Goal: Information Seeking & Learning: Learn about a topic

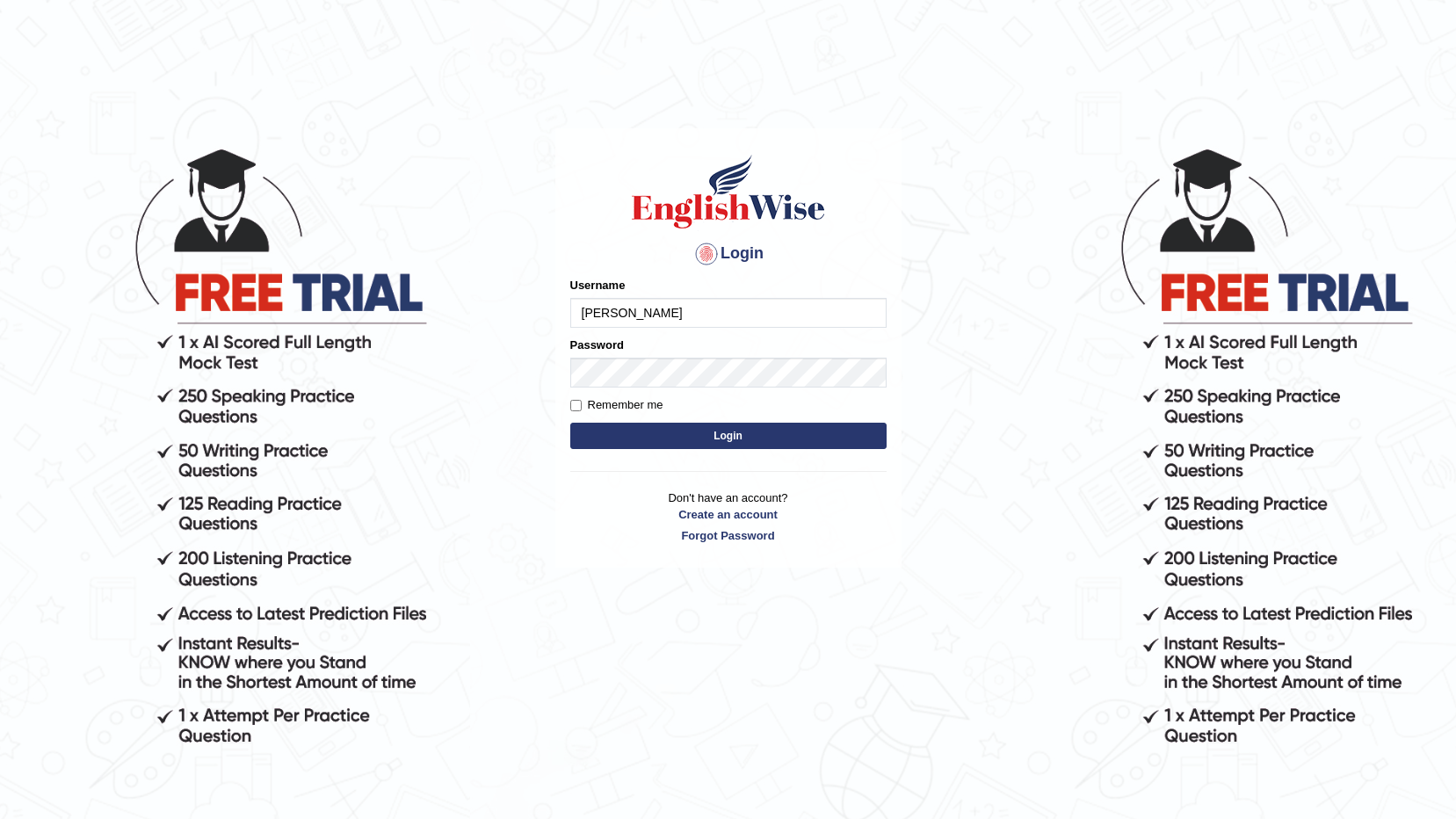
click at [717, 323] on input "devera" at bounding box center [728, 312] width 316 height 30
type input "d"
type input "rkirat084"
click at [946, 419] on body "Login Please fix the following errors: Username rkirat084 Password Remember me …" at bounding box center [728, 482] width 1456 height 819
click at [826, 426] on button "Login" at bounding box center [728, 435] width 316 height 27
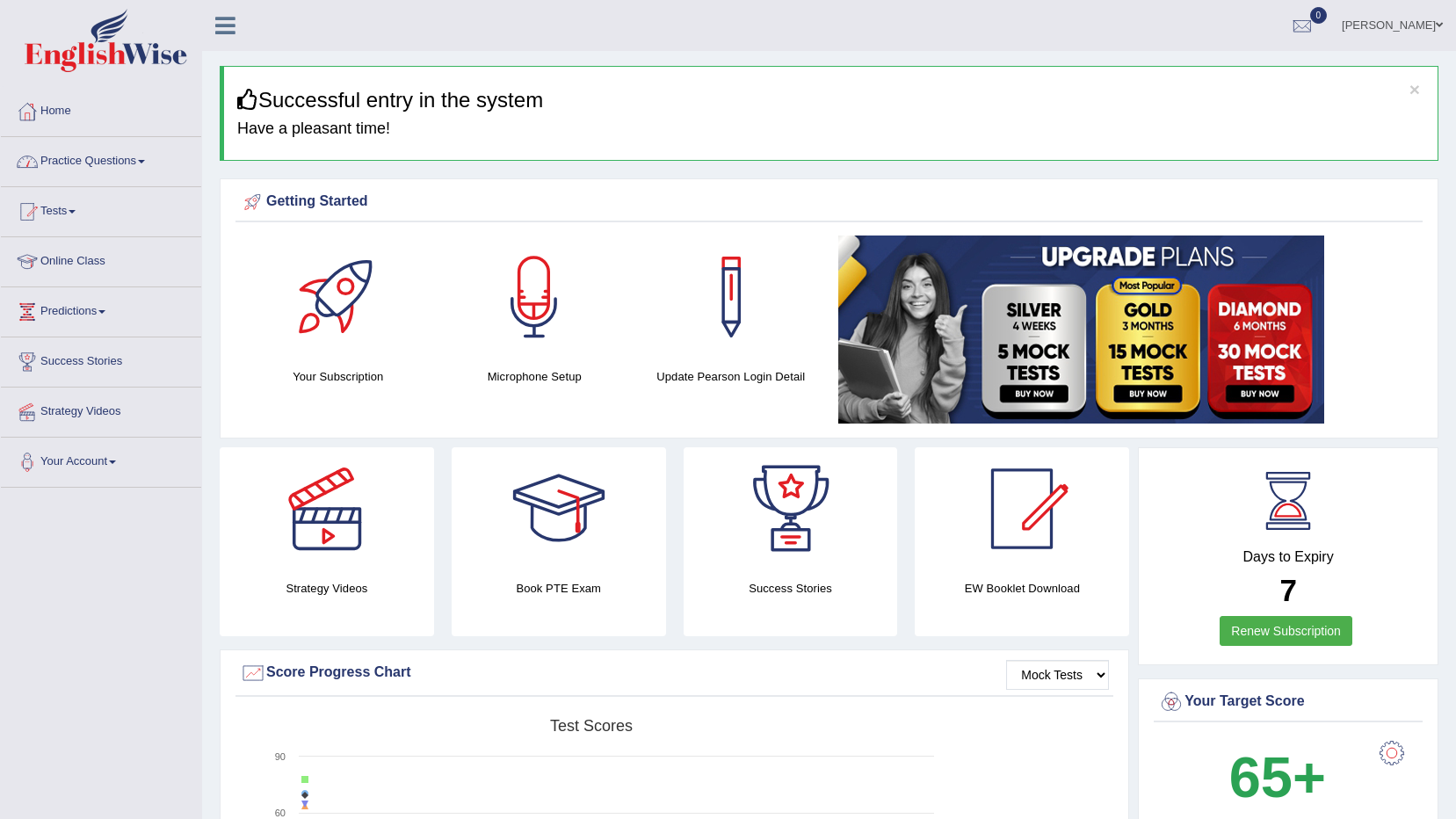
click at [111, 167] on link "Practice Questions" at bounding box center [101, 159] width 200 height 44
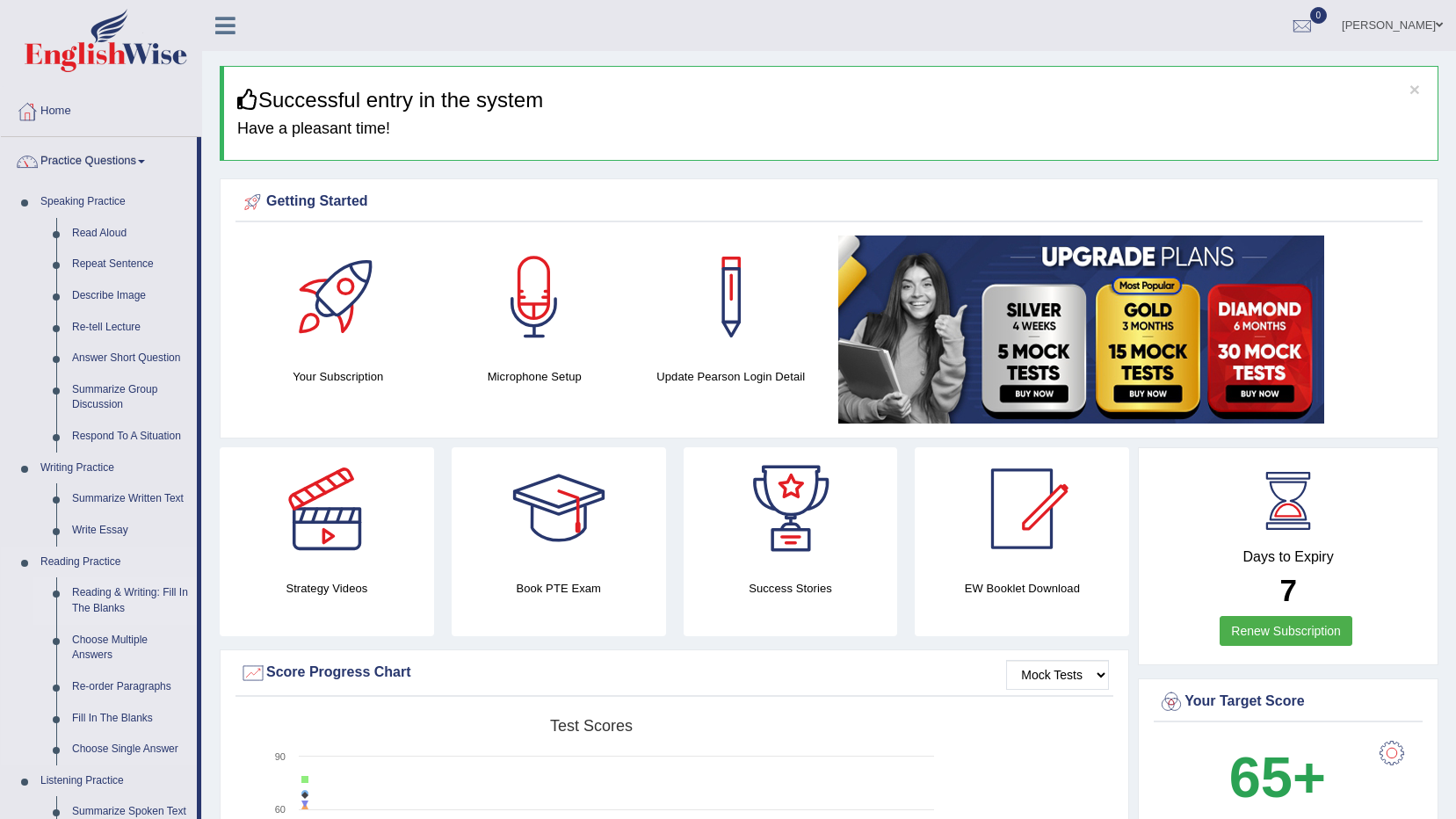
click at [131, 596] on link "Reading & Writing: Fill In The Blanks" at bounding box center [130, 600] width 132 height 47
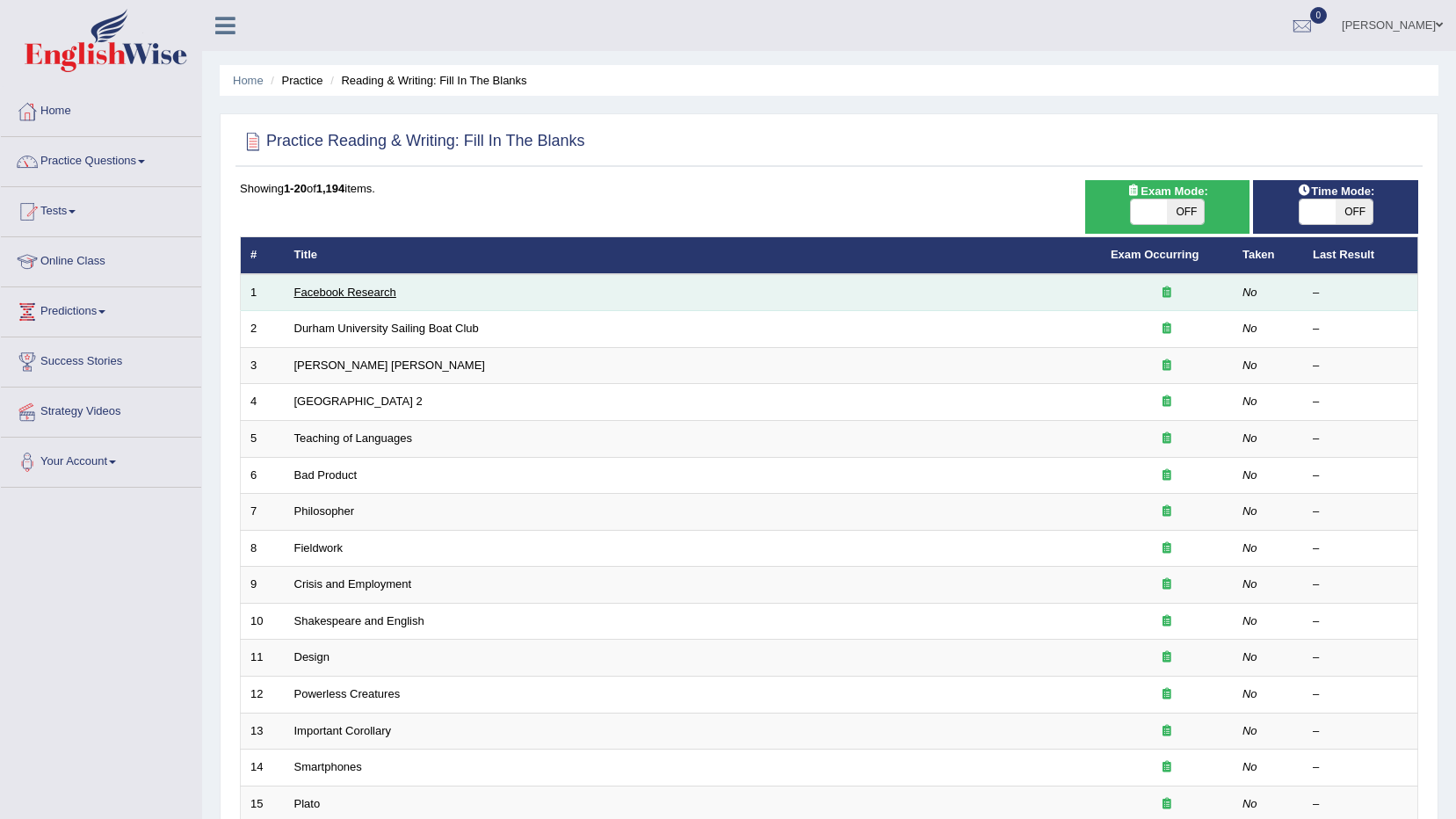
click at [380, 292] on link "Facebook Research" at bounding box center [345, 292] width 102 height 13
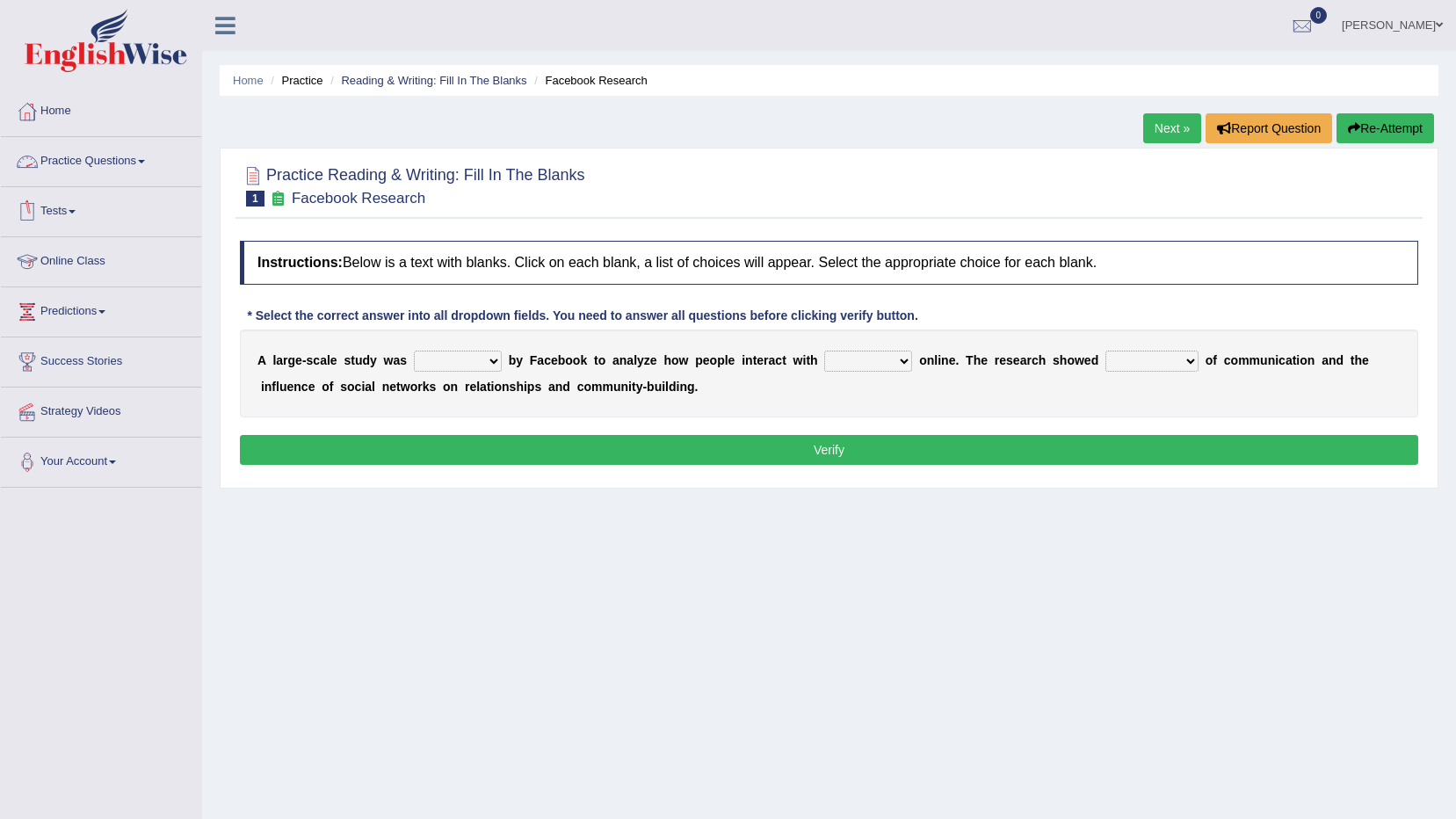
click at [76, 167] on link "Practice Questions" at bounding box center [101, 159] width 200 height 44
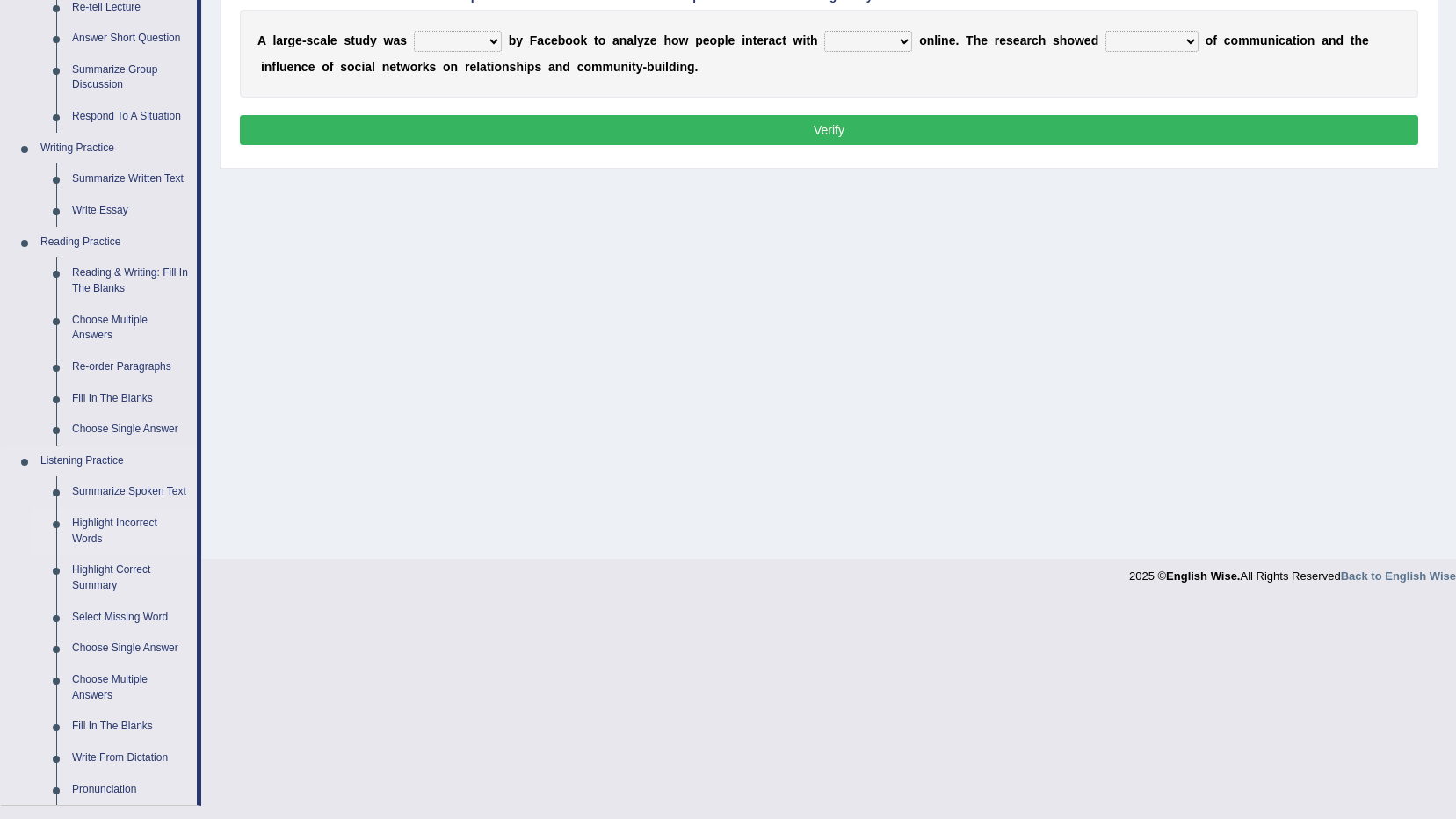
scroll to position [352, 0]
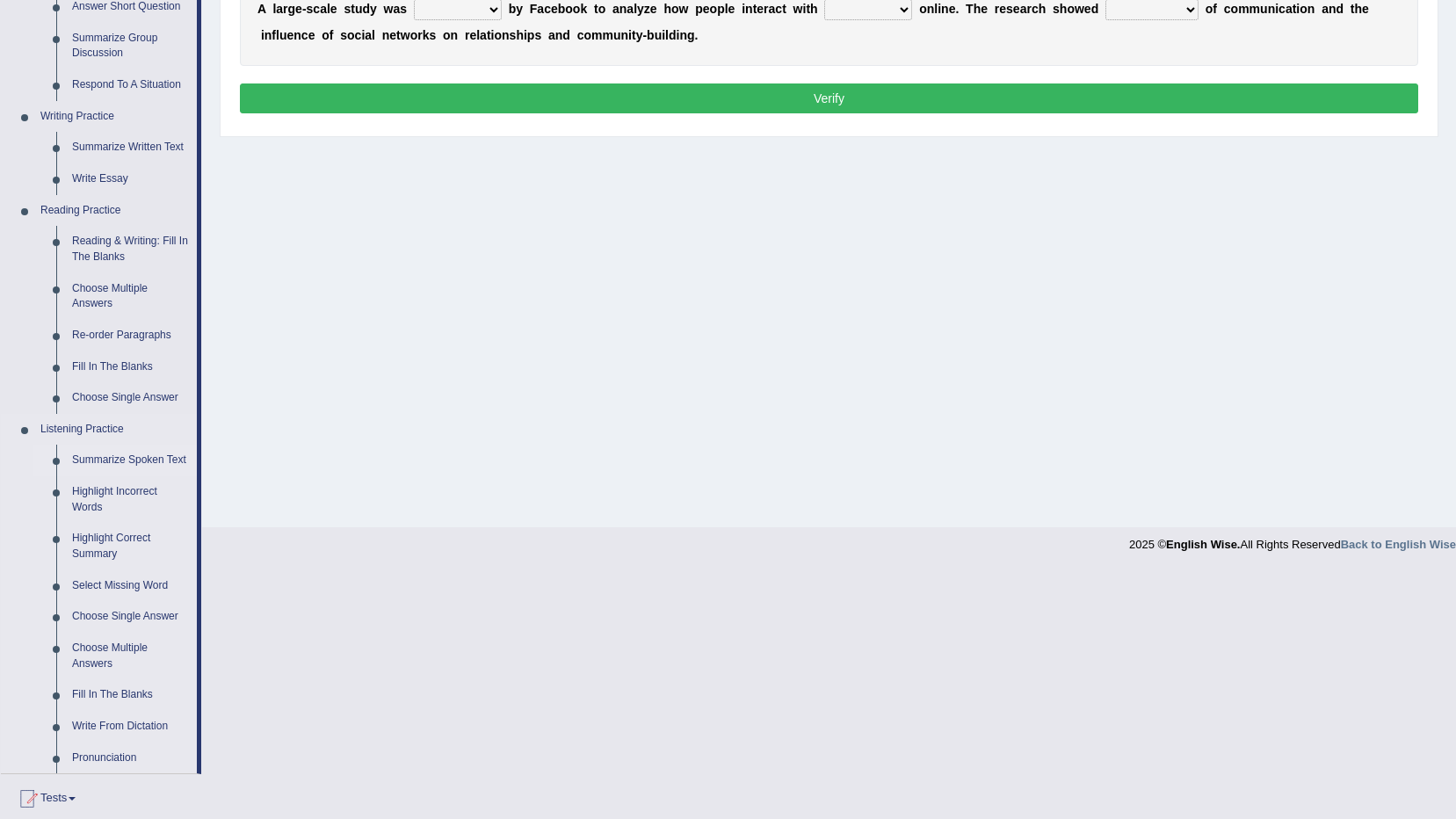
click at [150, 461] on link "Summarize Spoken Text" at bounding box center [130, 460] width 132 height 31
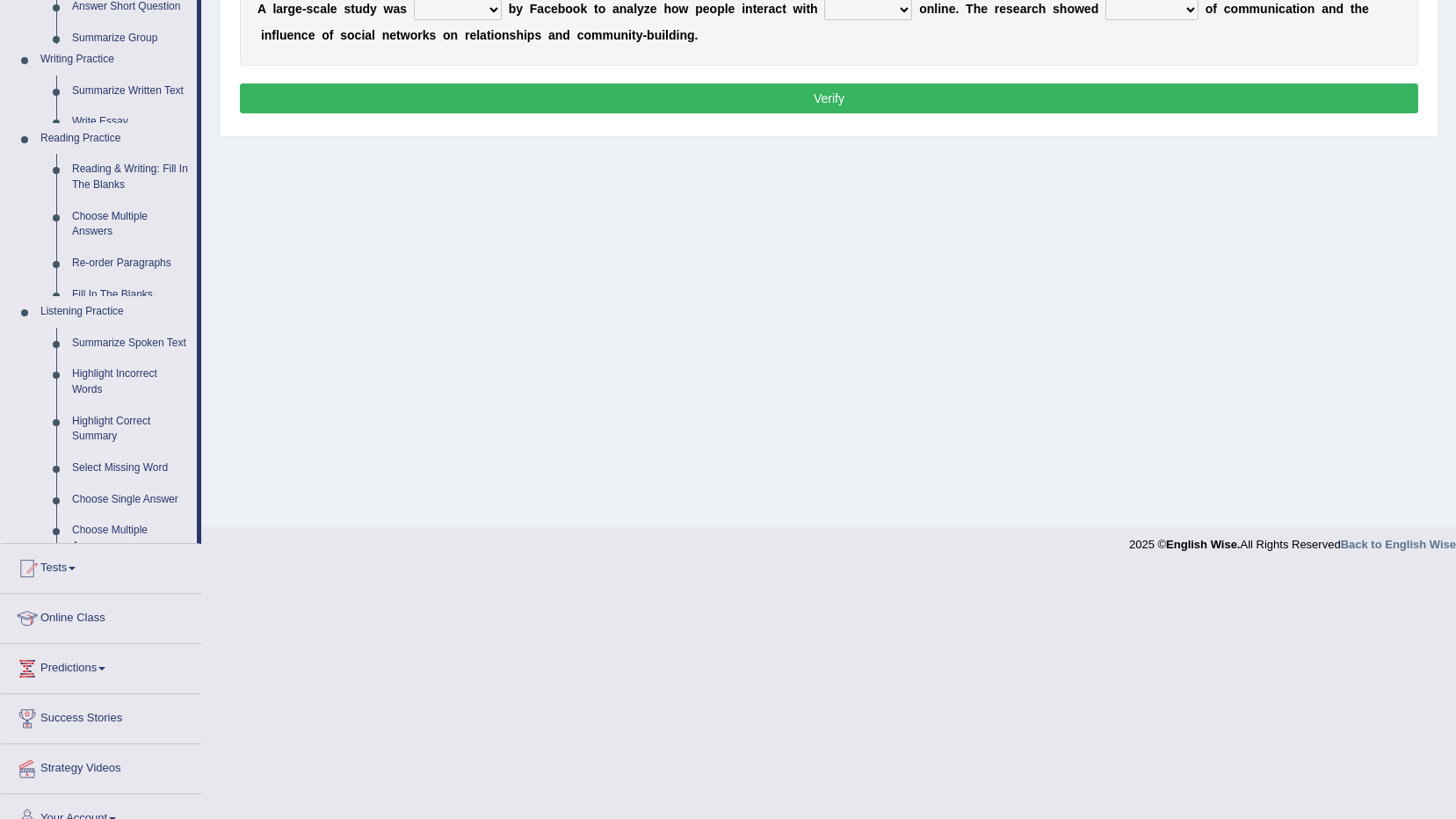
scroll to position [104, 0]
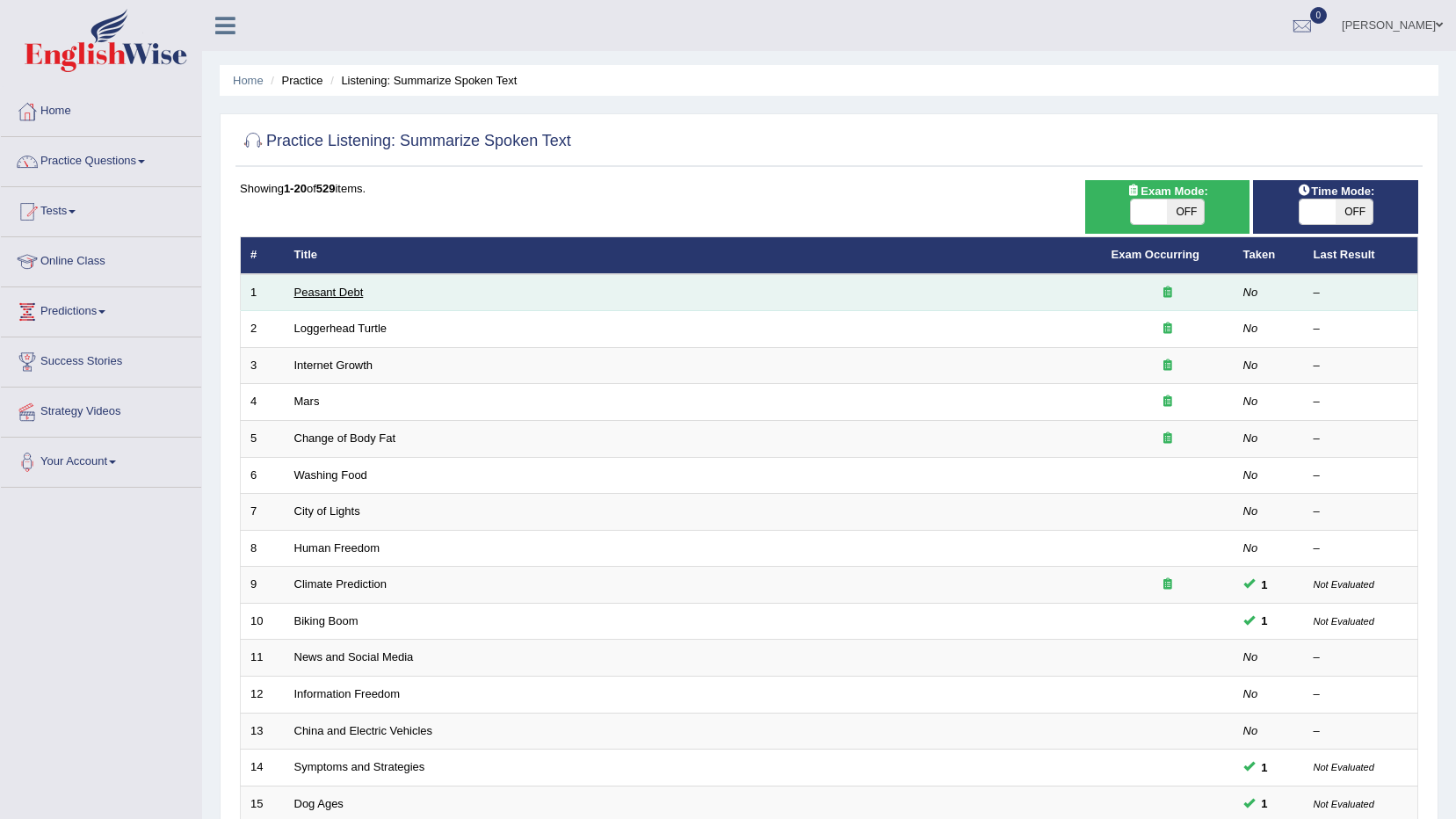
click at [307, 290] on link "Peasant Debt" at bounding box center [330, 292] width 70 height 13
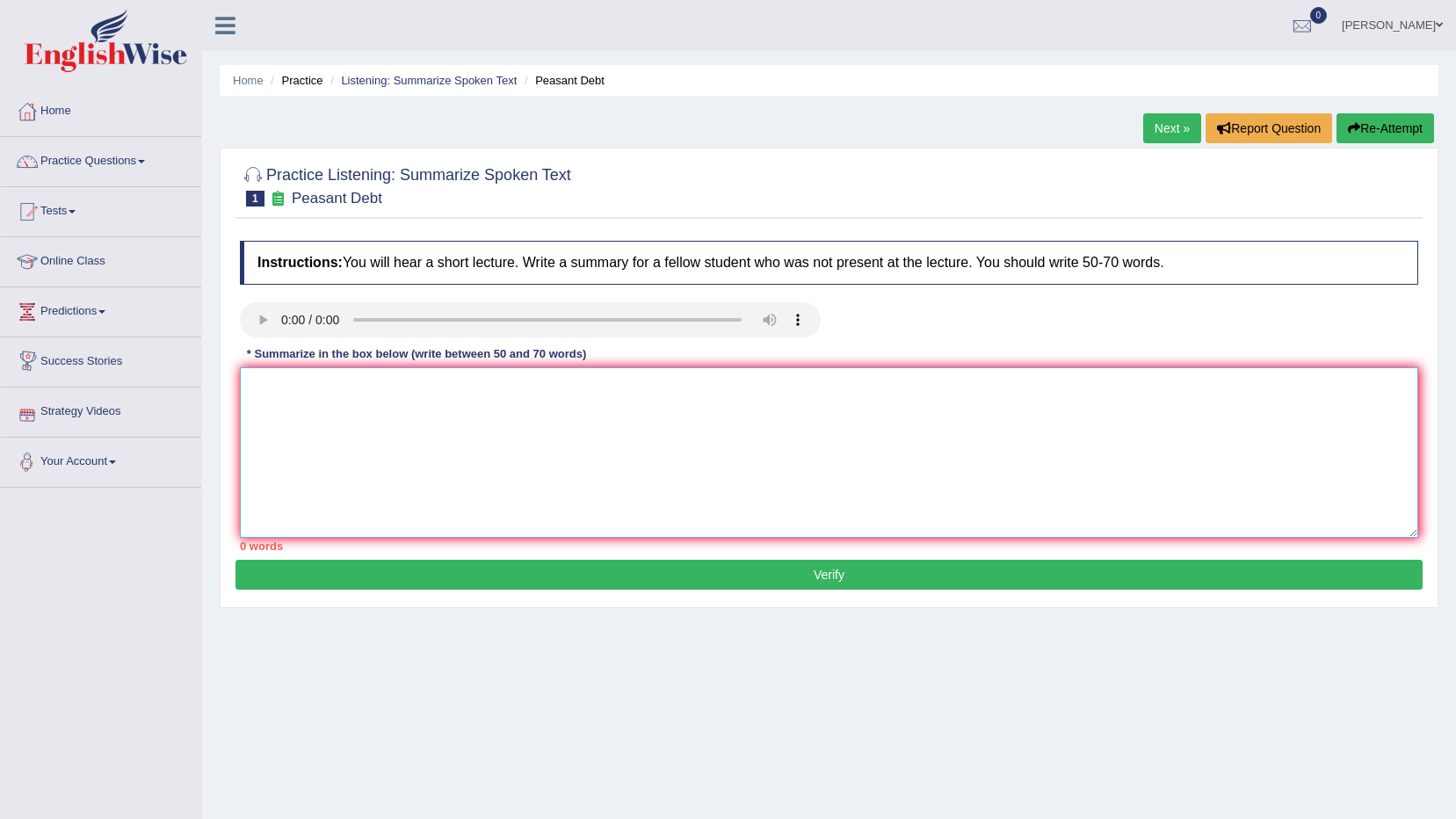
click at [410, 418] on textarea at bounding box center [829, 453] width 1179 height 171
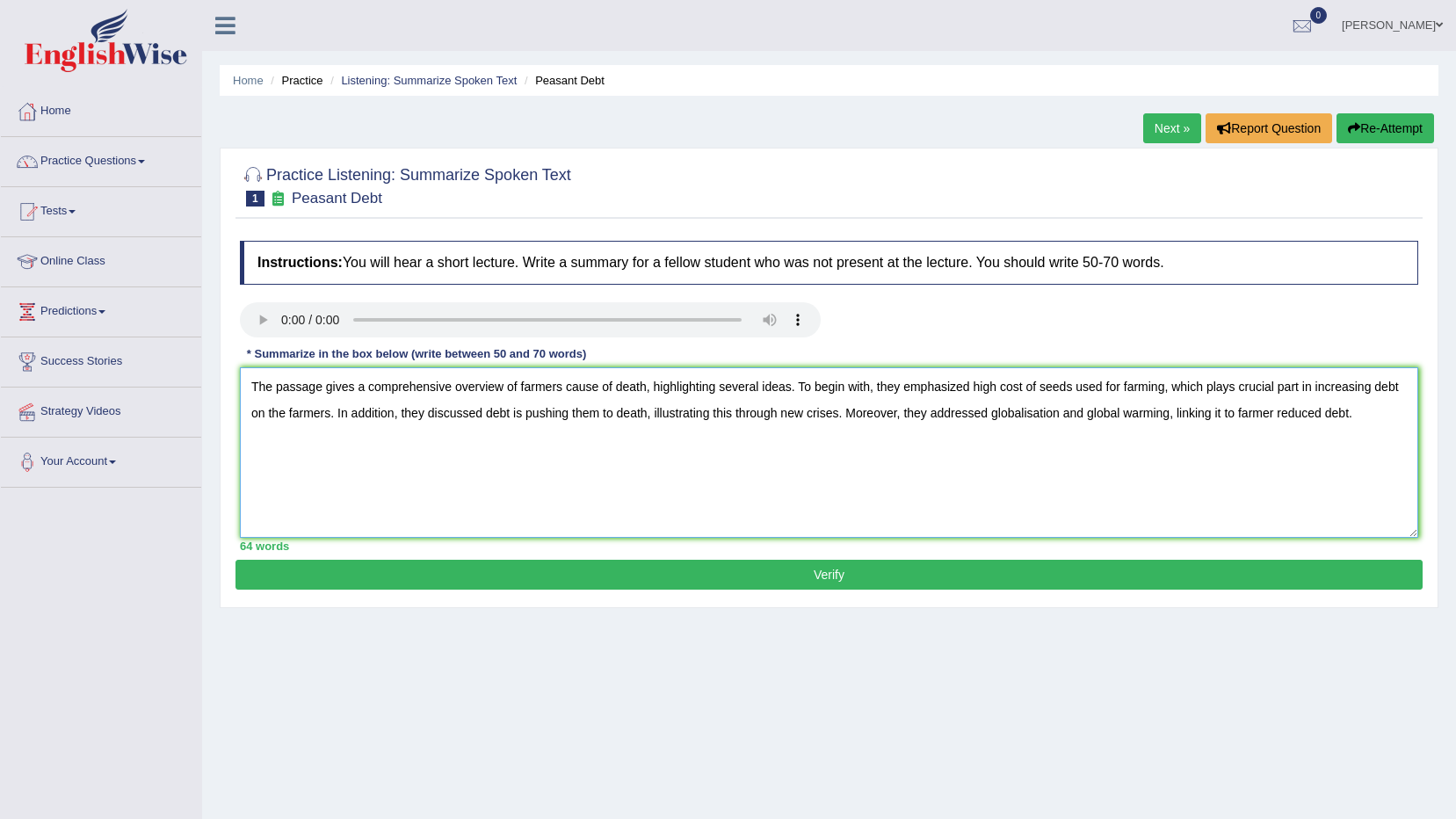
click at [1275, 416] on textarea "The passage gives a comprehensive overview of farmers cause of death, highlight…" at bounding box center [829, 453] width 1179 height 171
click at [1367, 413] on textarea "The passage gives a comprehensive overview of farmers cause of death, highlight…" at bounding box center [829, 453] width 1179 height 171
click at [508, 435] on textarea "The passage gives a comprehensive overview of farmers cause of death, highlight…" at bounding box center [829, 453] width 1179 height 171
click at [1080, 409] on textarea "The passage gives a comprehensive overview of farmers cause of death, highlight…" at bounding box center [829, 453] width 1179 height 171
click at [996, 408] on textarea "The passage gives a comprehensive overview of farmers cause of death, highlight…" at bounding box center [829, 453] width 1179 height 171
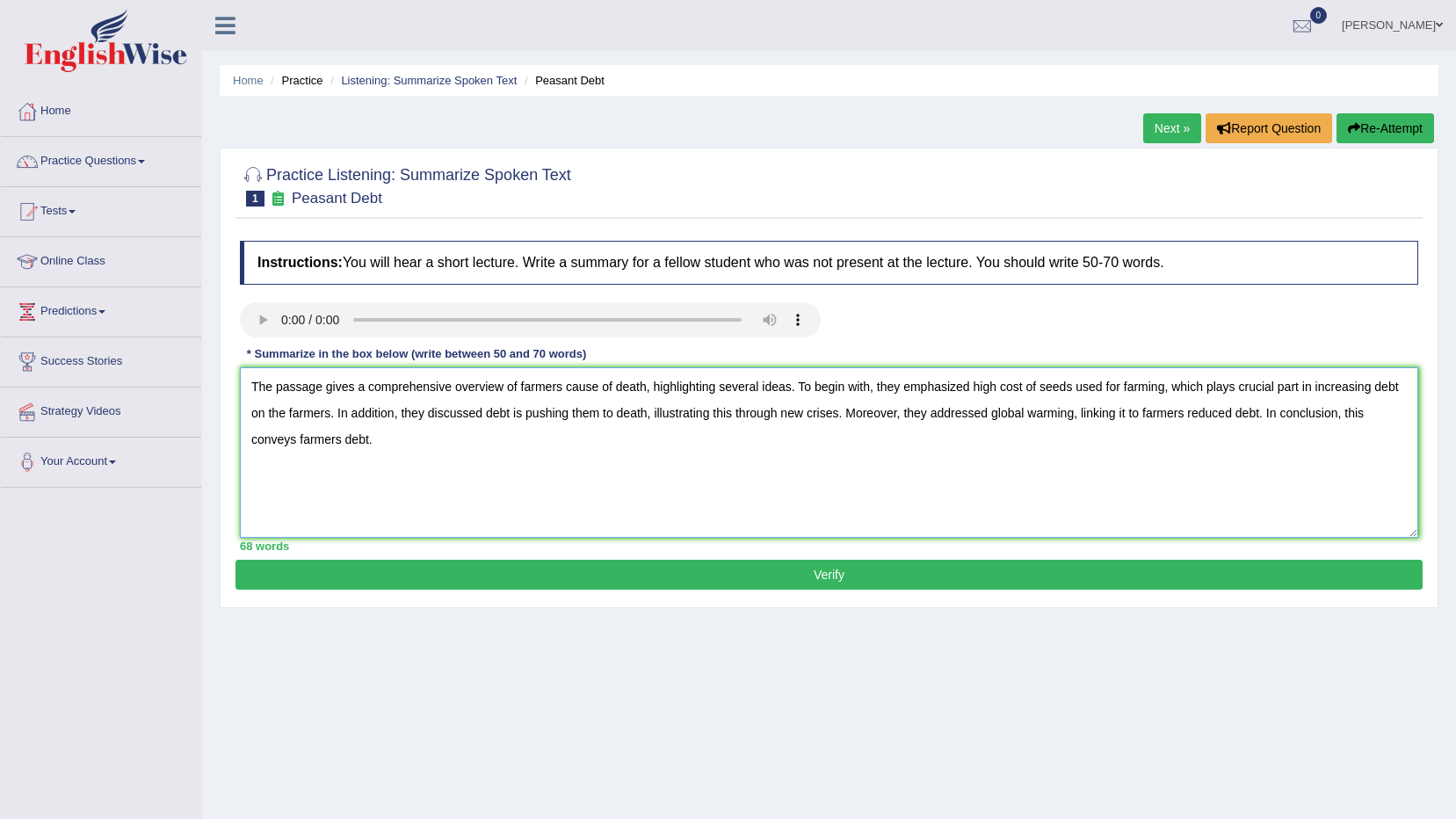
click at [456, 425] on textarea "The passage gives a comprehensive overview of farmers cause of death, highlight…" at bounding box center [829, 453] width 1179 height 171
click at [402, 437] on textarea "The passage gives a comprehensive overview of farmers cause of death, highlight…" at bounding box center [829, 453] width 1179 height 171
type textarea "The passage gives a comprehensive overview of farmers cause of death, highlight…"
click at [834, 582] on button "Verify" at bounding box center [829, 574] width 1188 height 30
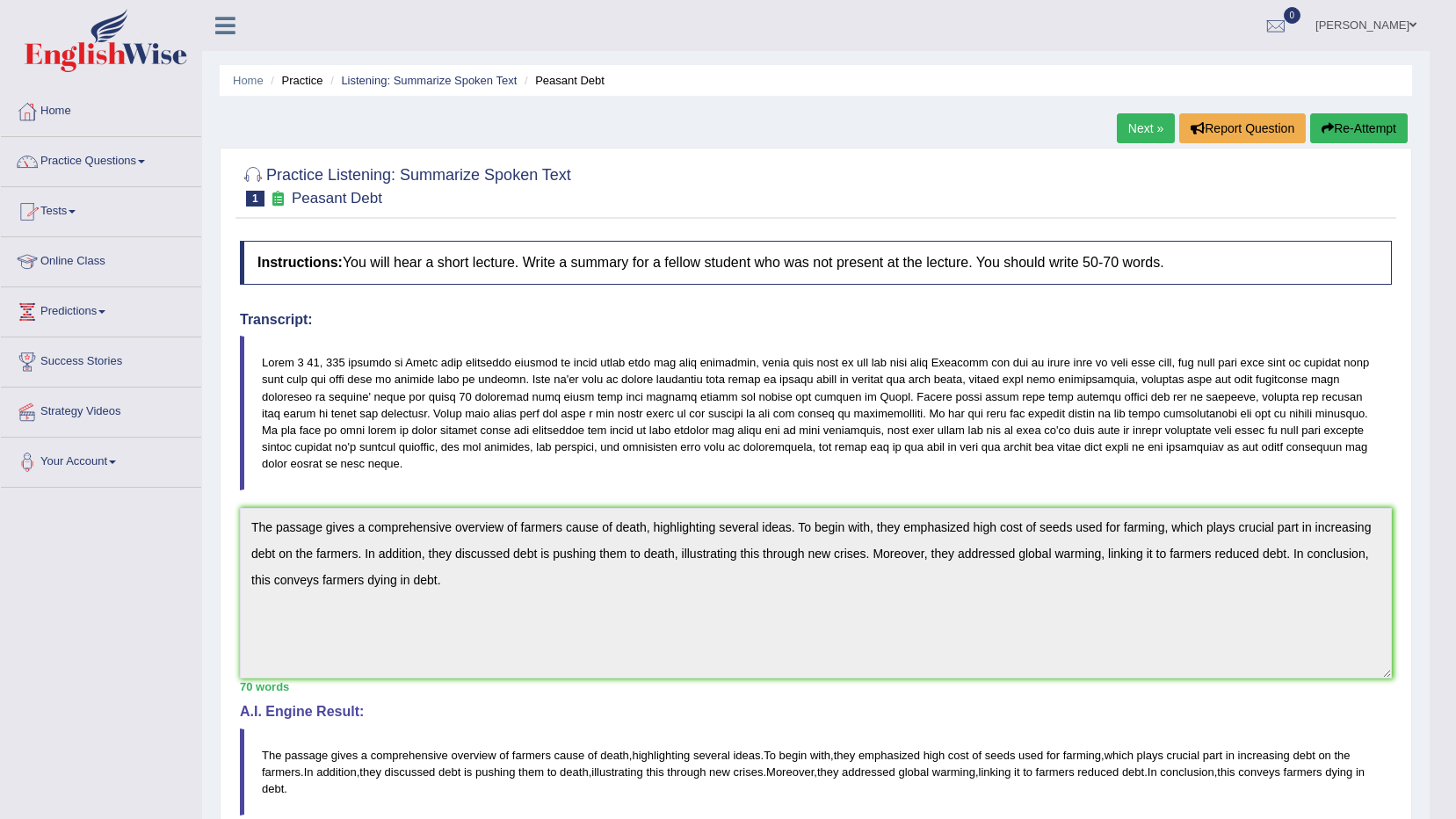
click at [51, 213] on link "Tests" at bounding box center [101, 209] width 200 height 44
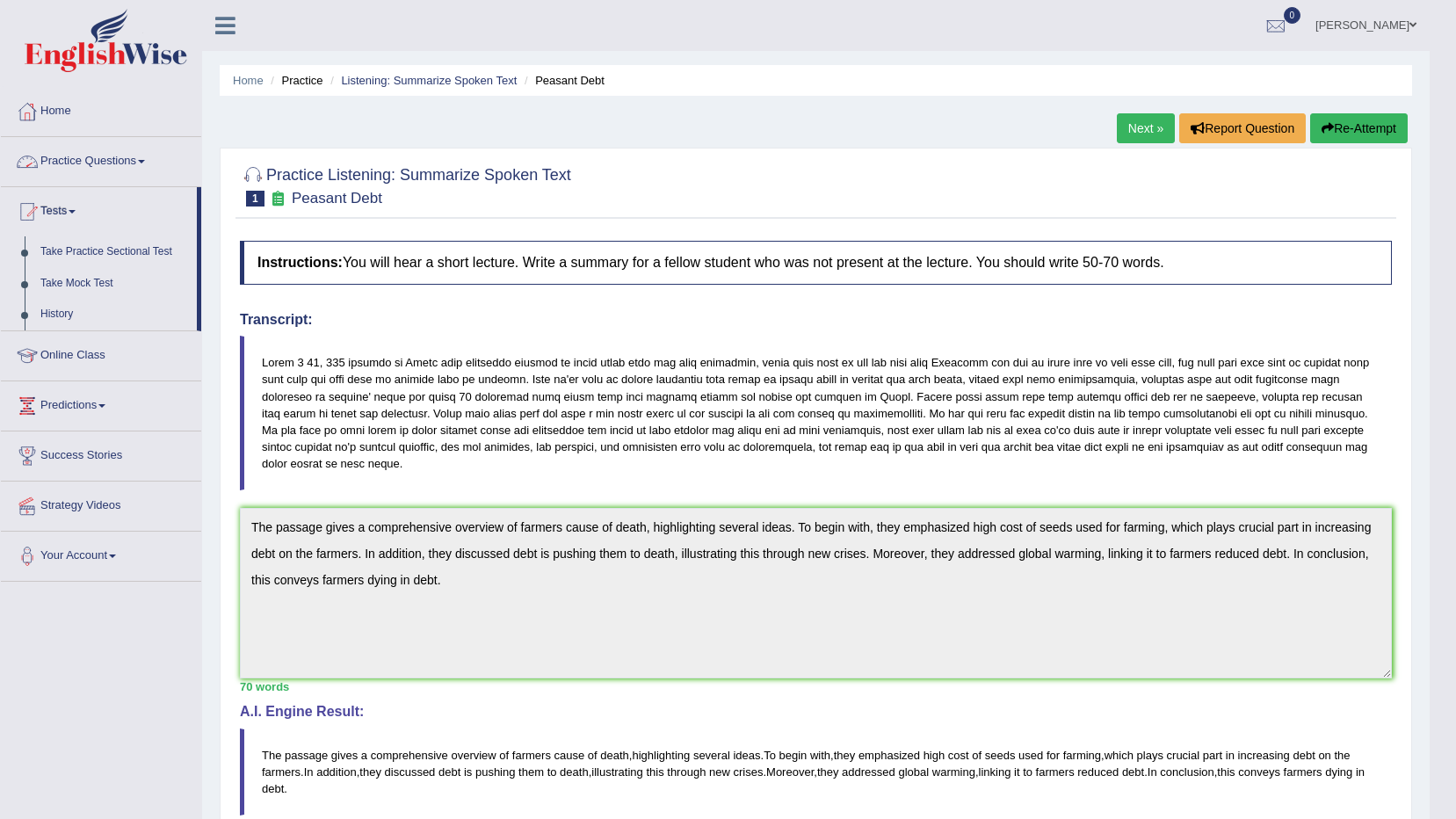
click at [97, 168] on link "Practice Questions" at bounding box center [101, 159] width 200 height 44
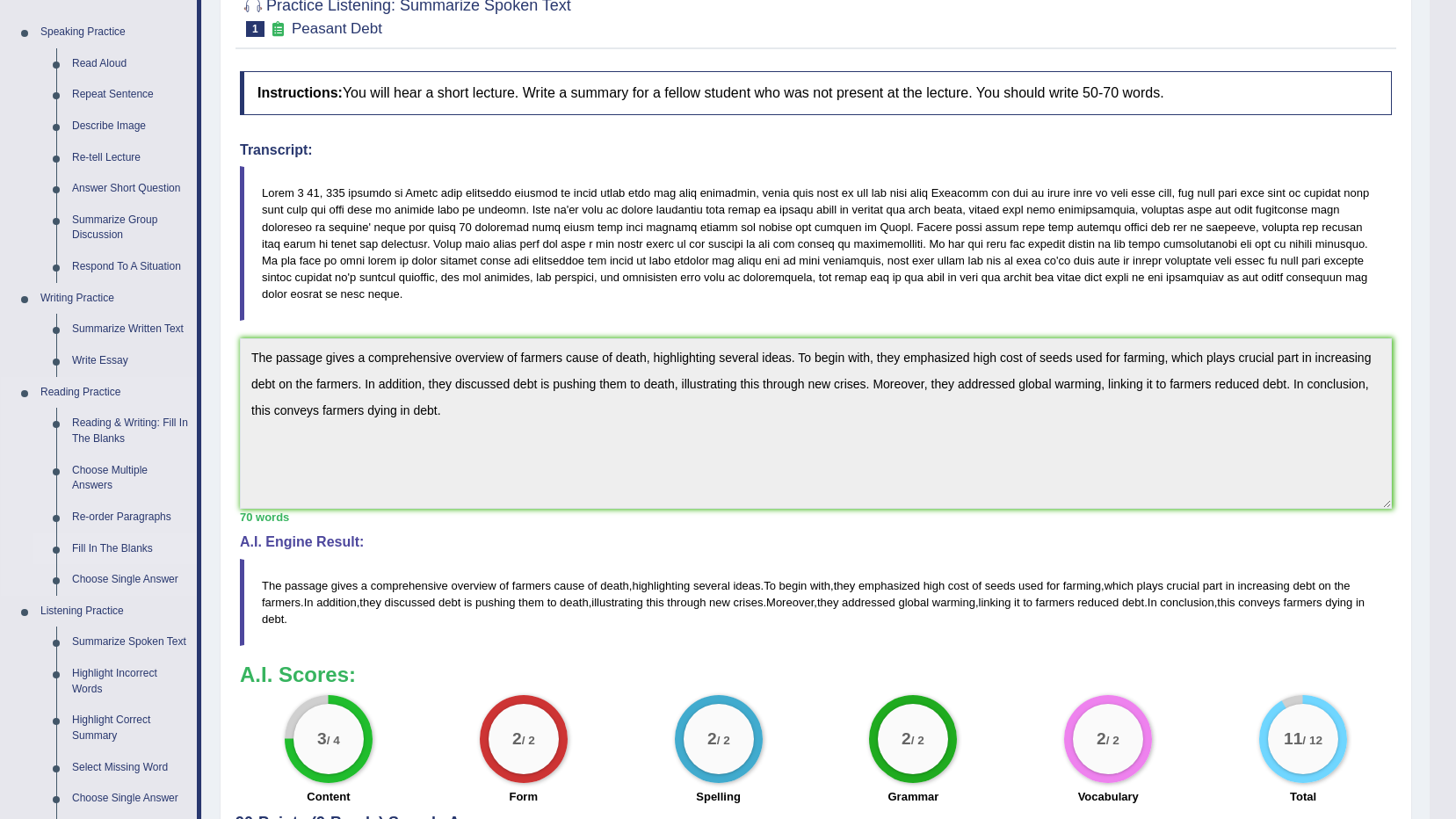
scroll to position [169, 0]
click at [67, 358] on link "Write Essay" at bounding box center [130, 362] width 132 height 31
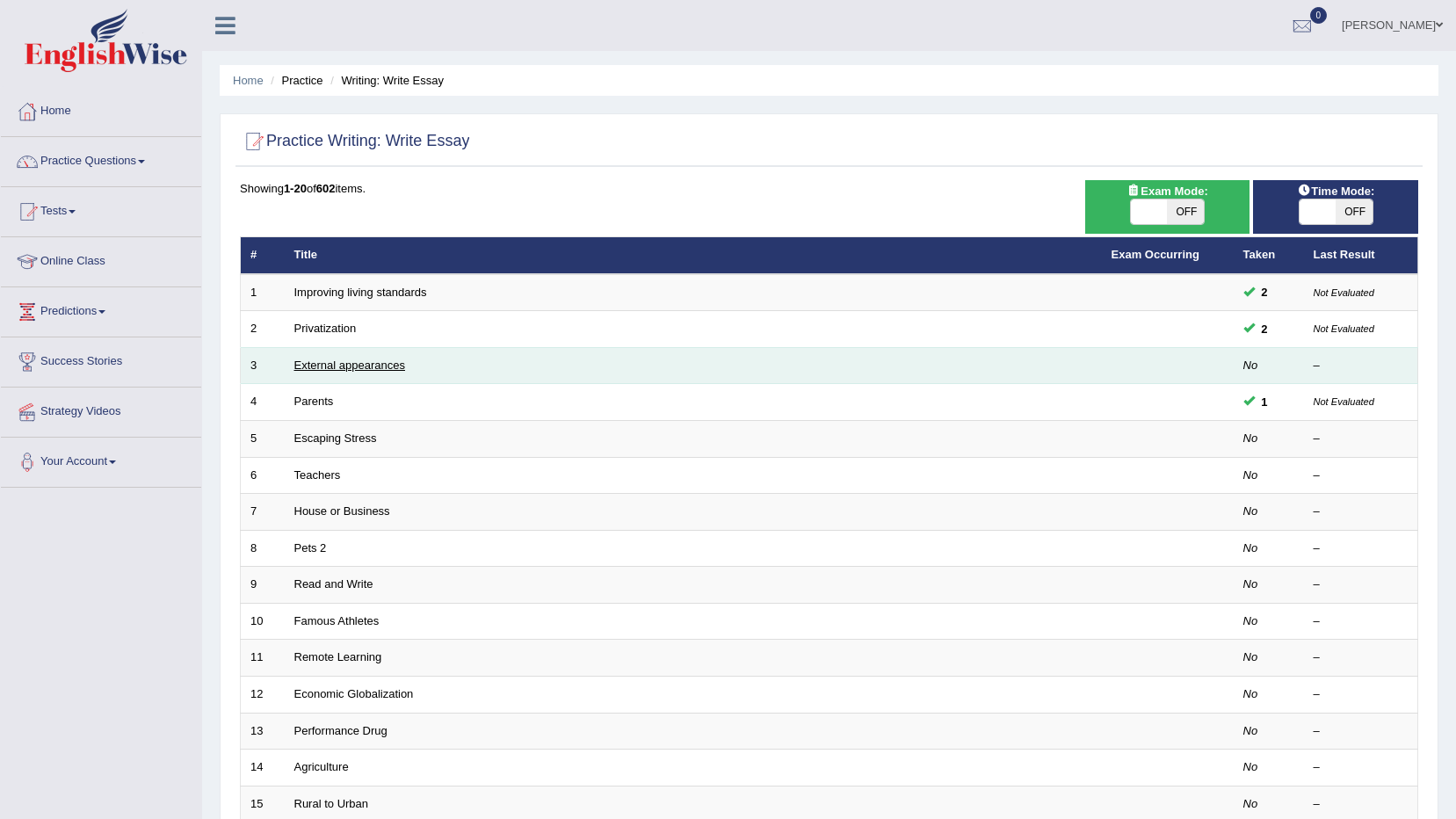
click at [372, 365] on link "External appearances" at bounding box center [350, 365] width 111 height 13
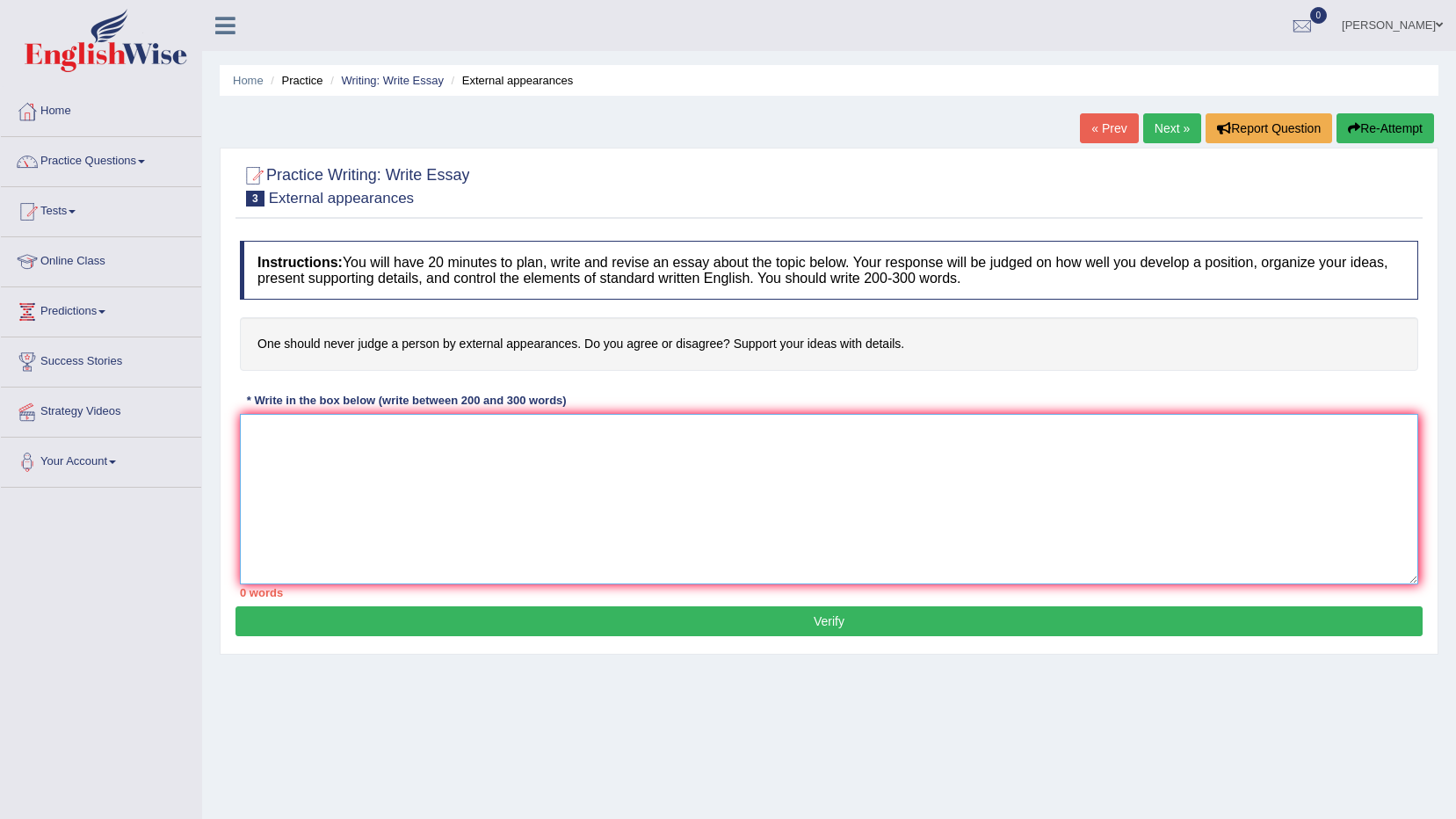
click at [801, 454] on textarea at bounding box center [829, 499] width 1179 height 171
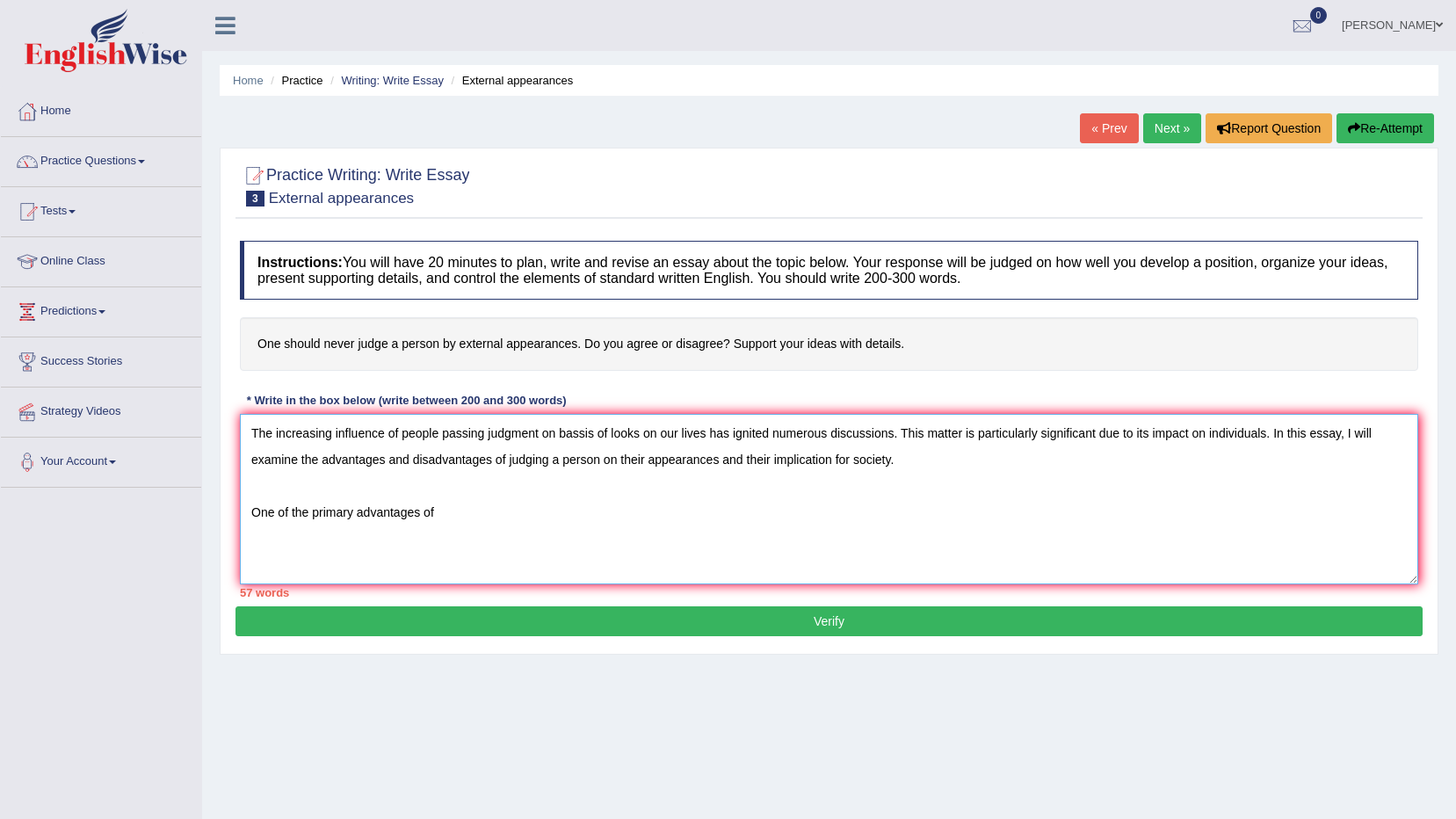
click at [502, 454] on textarea "The increasing influence of people passing judgment on bassis of looks on our l…" at bounding box center [829, 499] width 1179 height 171
click at [503, 460] on textarea "The increasing influence of people passing judgment on bassis of looks on our l…" at bounding box center [829, 499] width 1179 height 171
click at [498, 518] on textarea "The increasing influence of people passing judgment on bassis of looks on our l…" at bounding box center [829, 499] width 1179 height 171
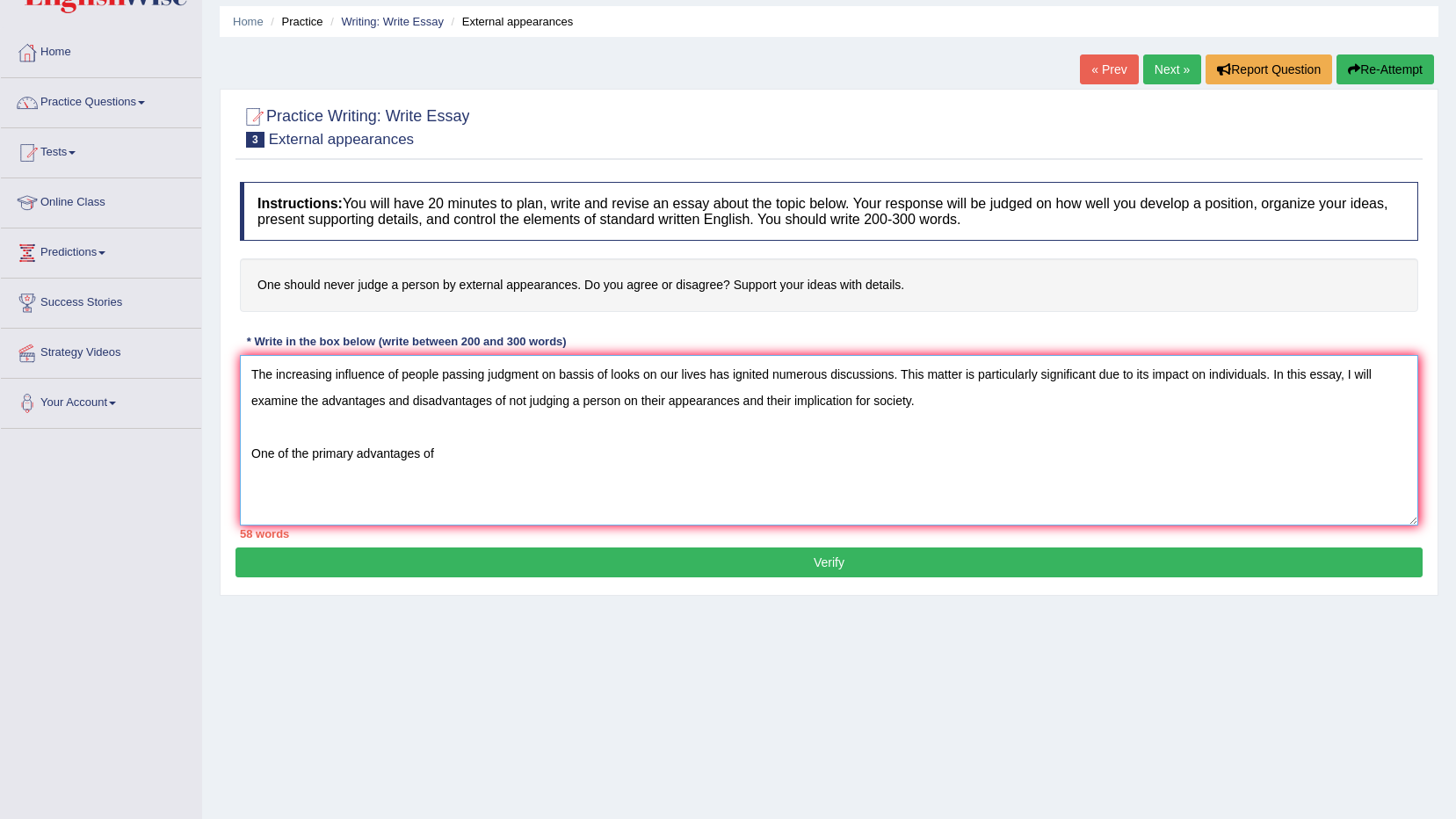
scroll to position [88, 0]
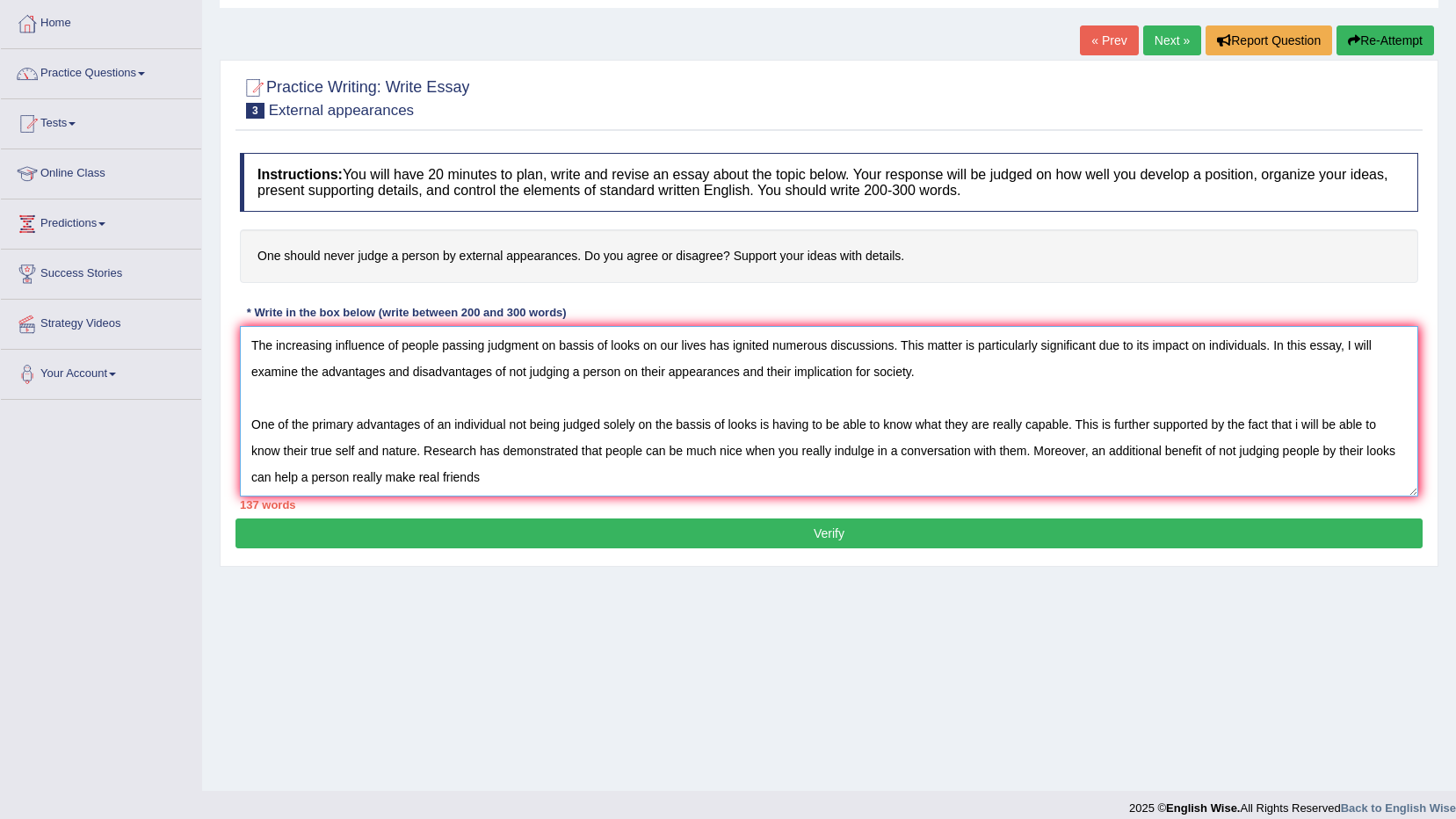
click at [269, 475] on textarea "The increasing influence of people passing judgment on bassis of looks on our l…" at bounding box center [829, 411] width 1179 height 171
click at [567, 469] on textarea "The increasing influence of people passing judgment on bassis of looks on our l…" at bounding box center [829, 411] width 1179 height 171
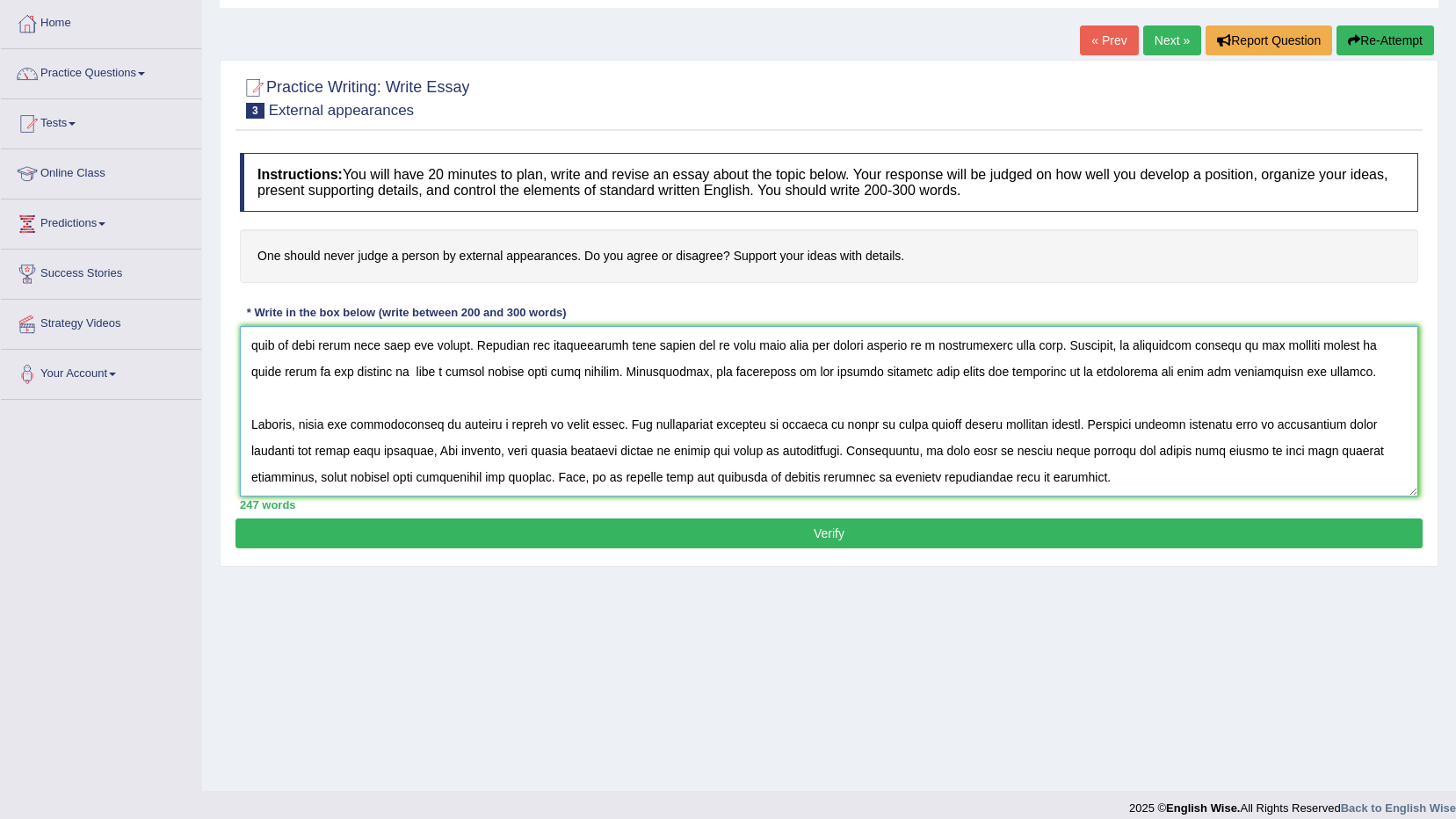
scroll to position [148, 0]
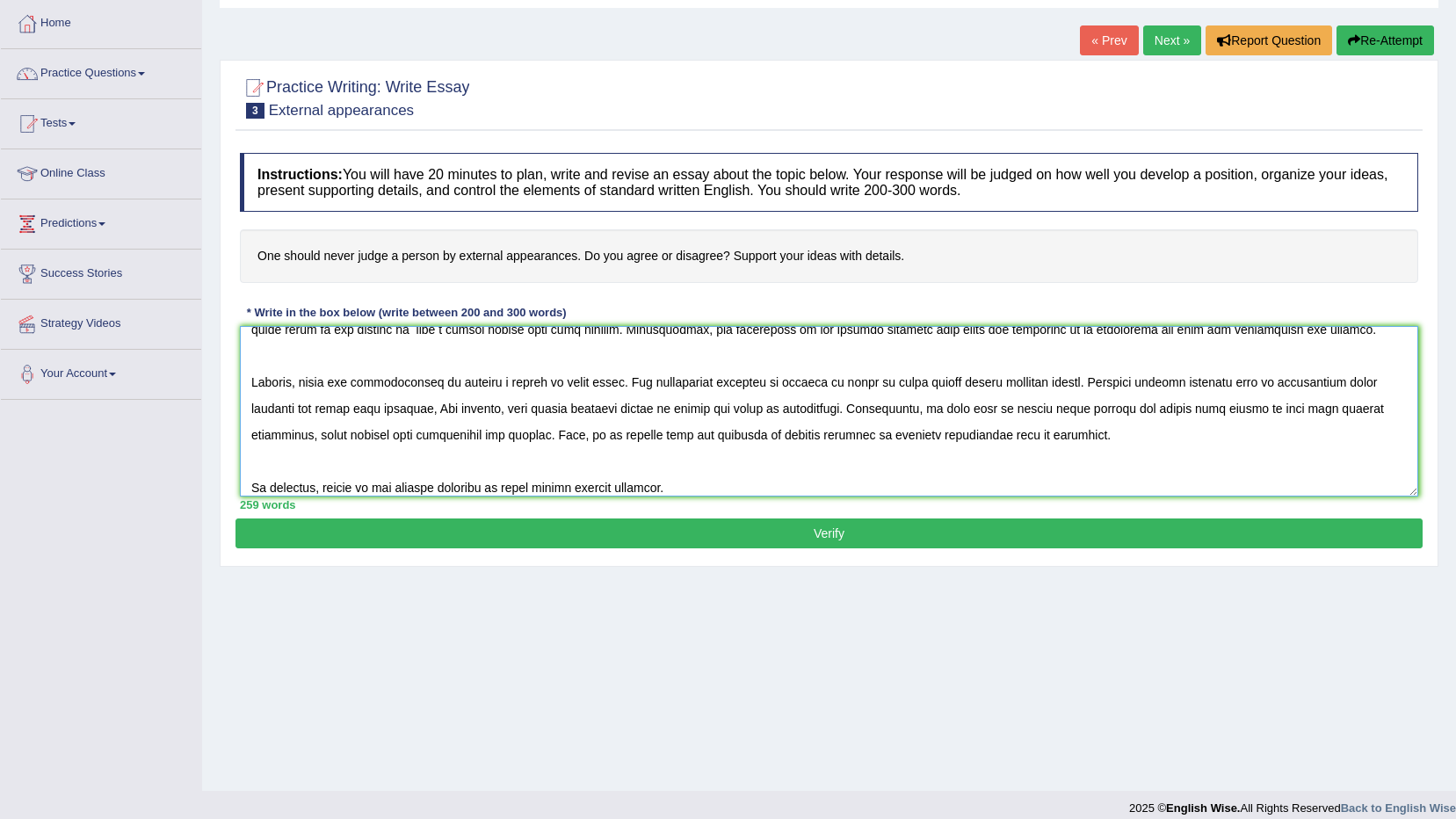
type textarea "The increasing influence of people passing judgment on bassis of looks on our l…"
click at [803, 530] on button "Verify" at bounding box center [829, 533] width 1188 height 30
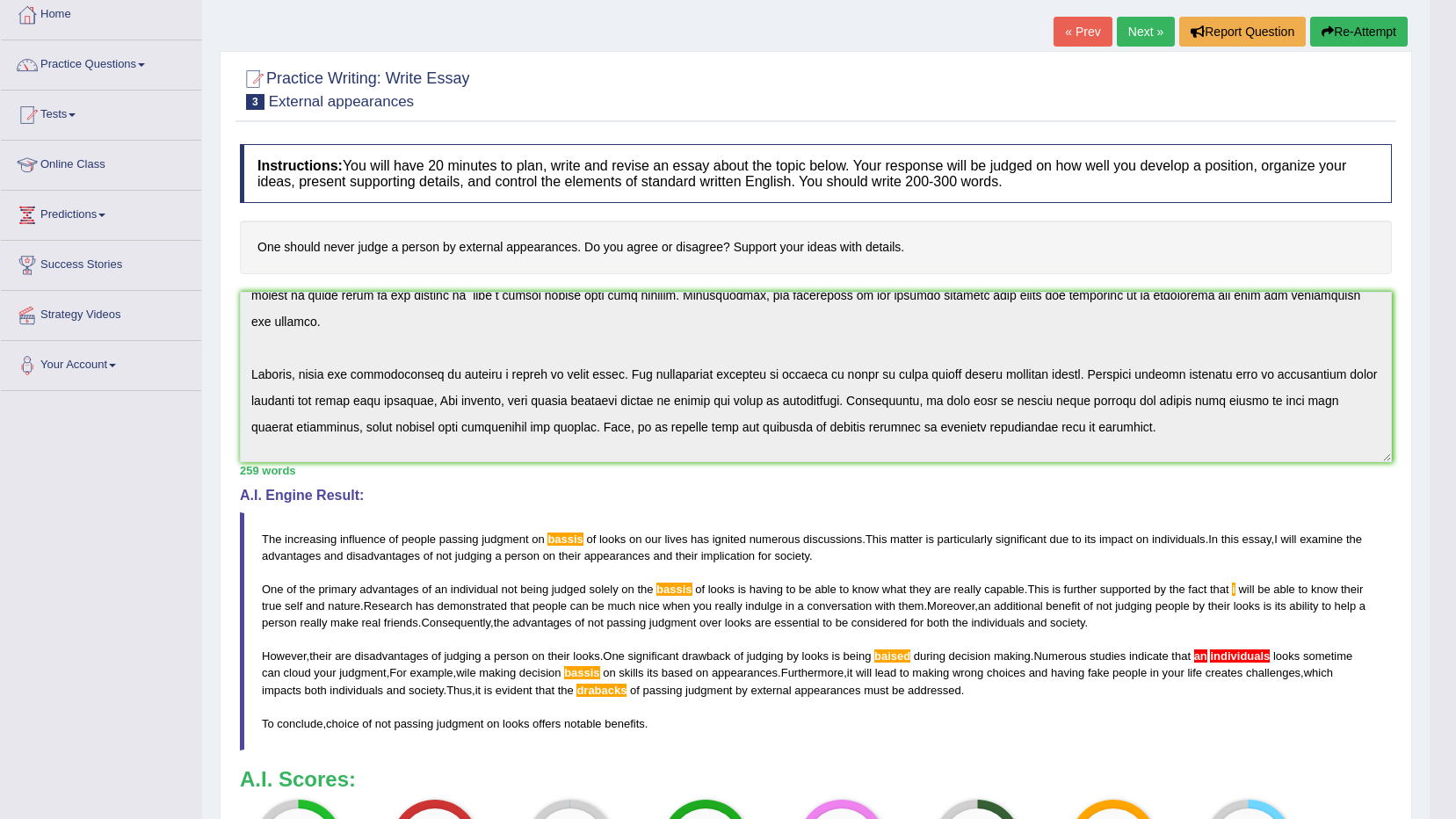
scroll to position [0, 0]
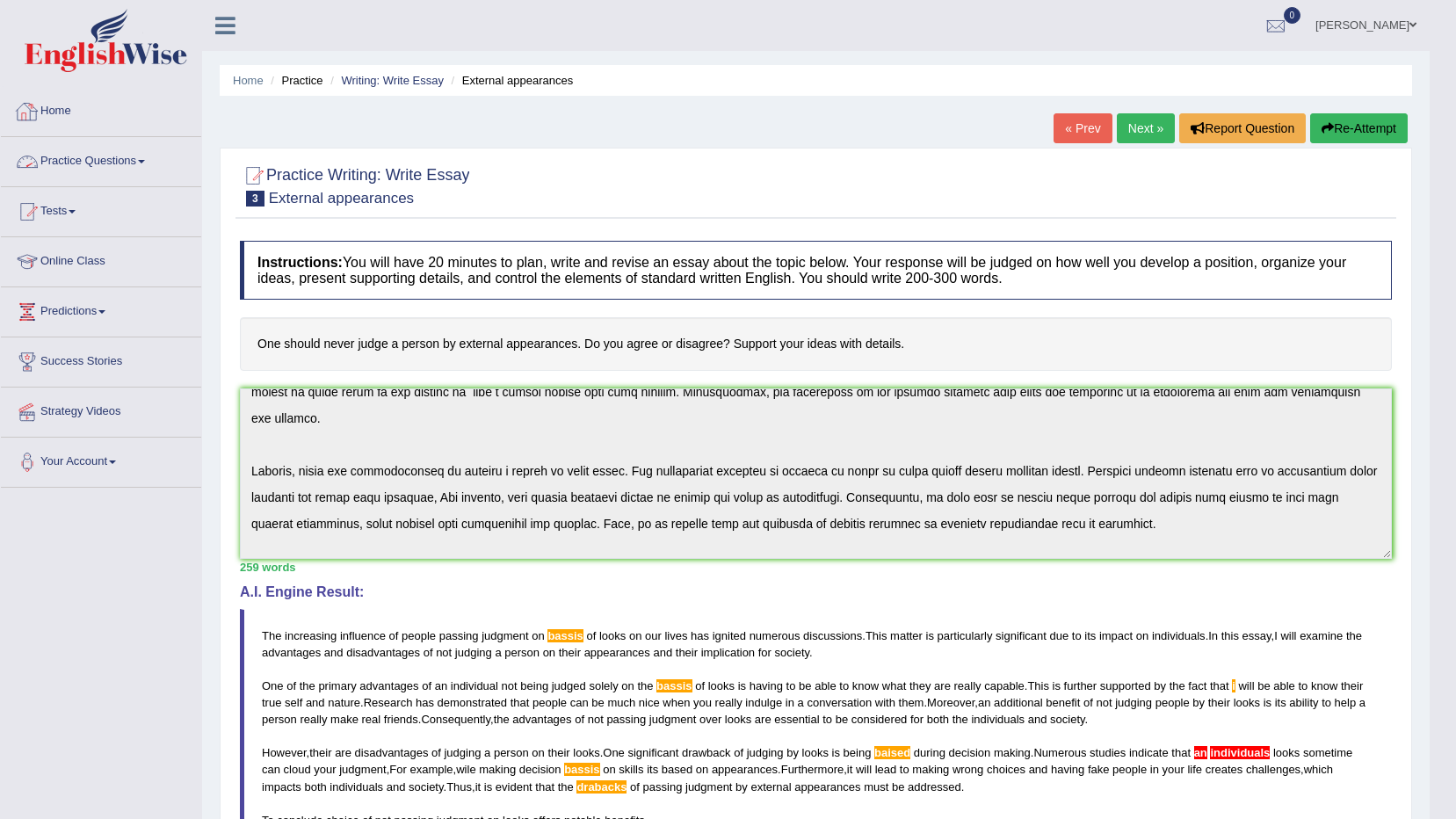
click at [124, 152] on link "Practice Questions" at bounding box center [101, 159] width 200 height 44
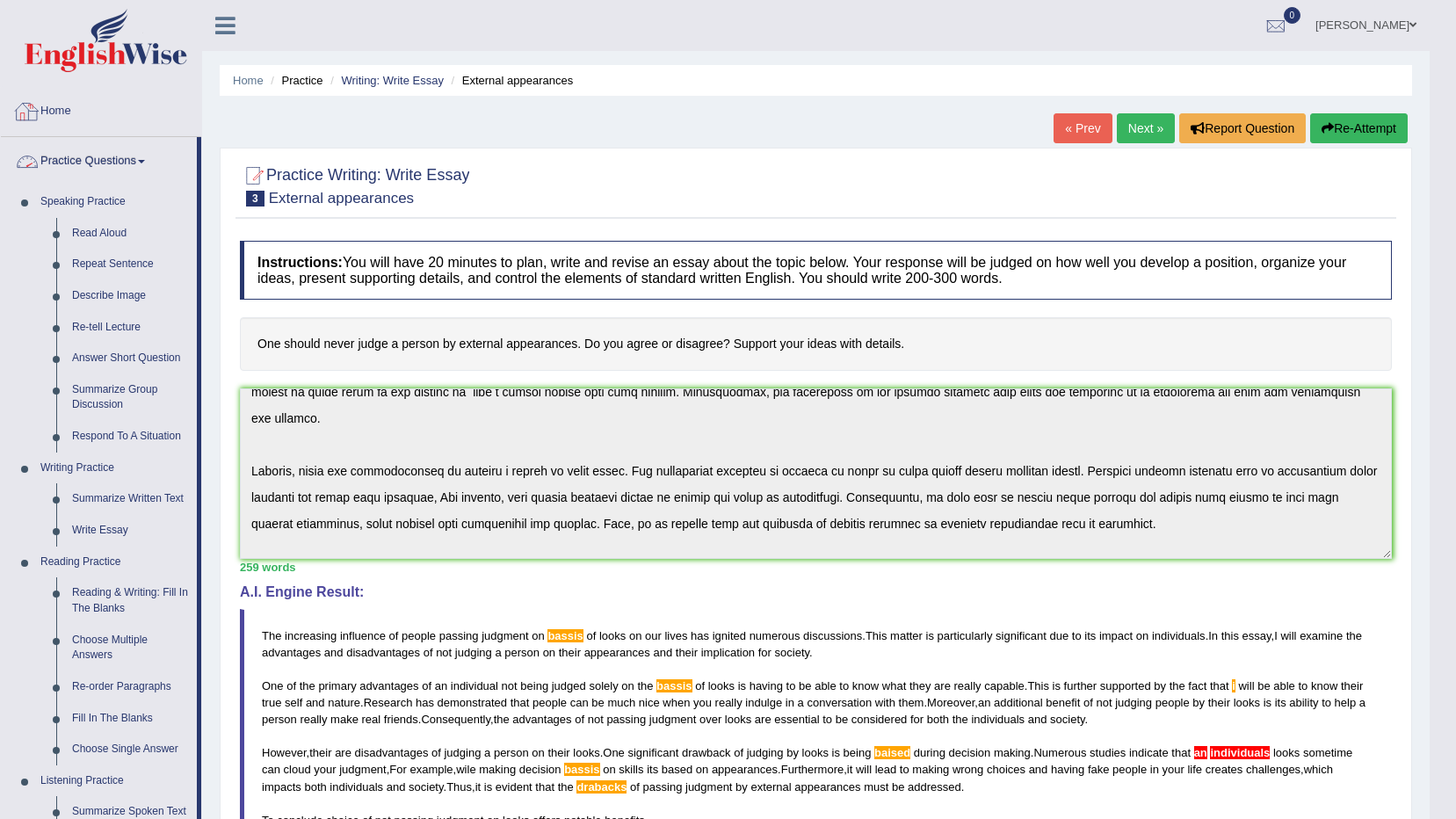
click at [38, 113] on div at bounding box center [27, 111] width 27 height 27
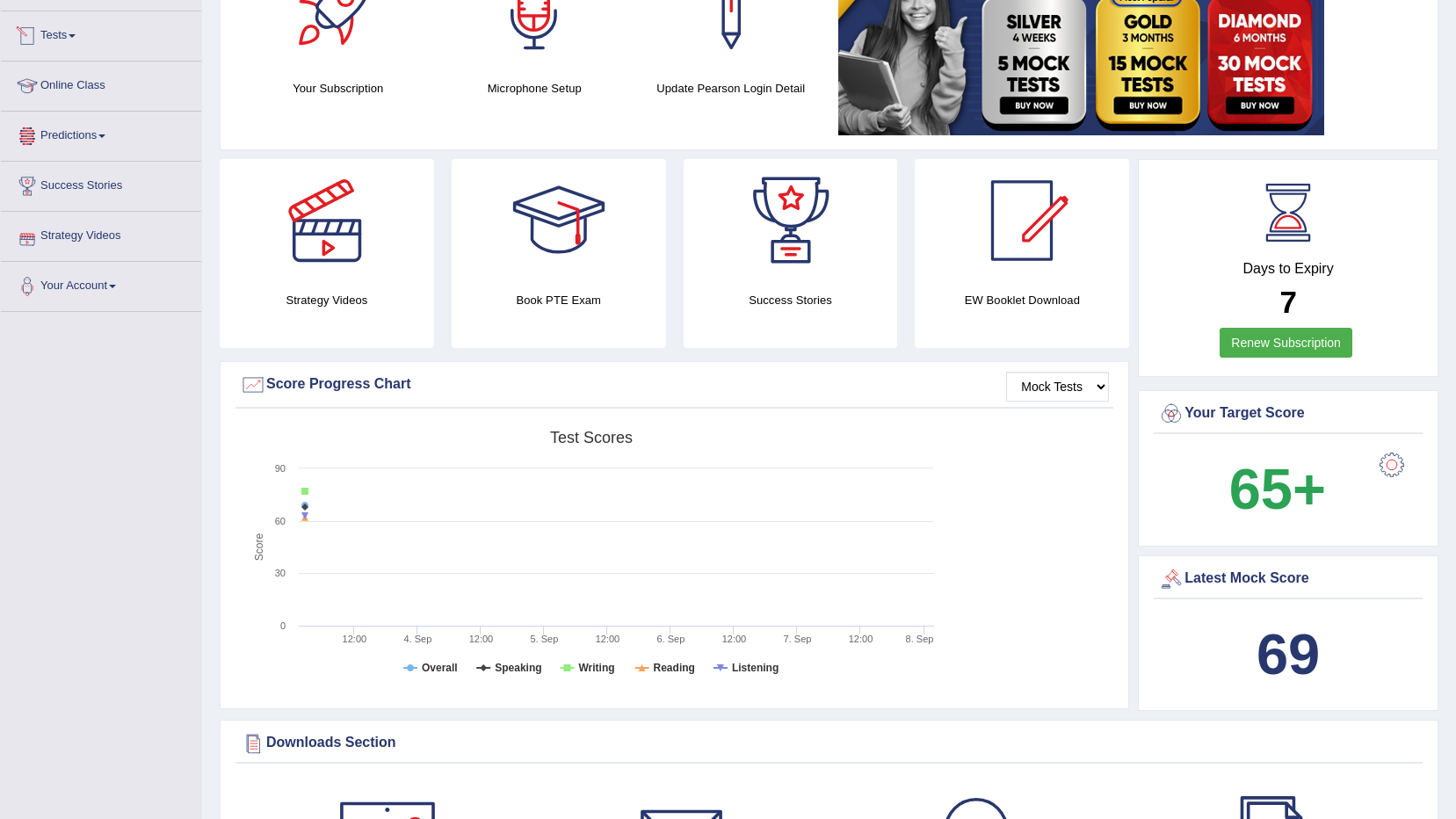
click at [71, 49] on link "Tests" at bounding box center [101, 33] width 200 height 44
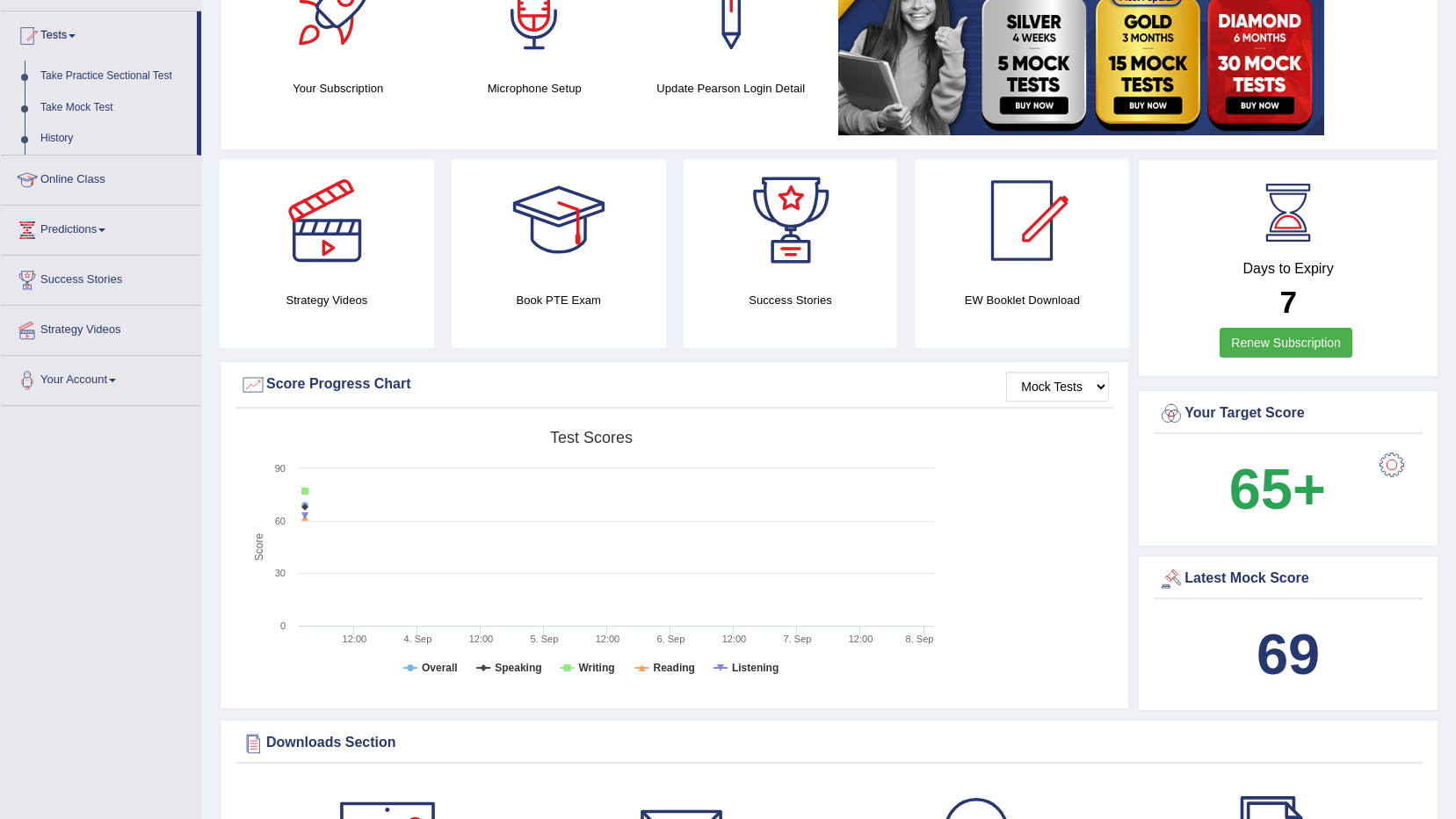
click at [73, 95] on link "Take Mock Test" at bounding box center [114, 107] width 164 height 31
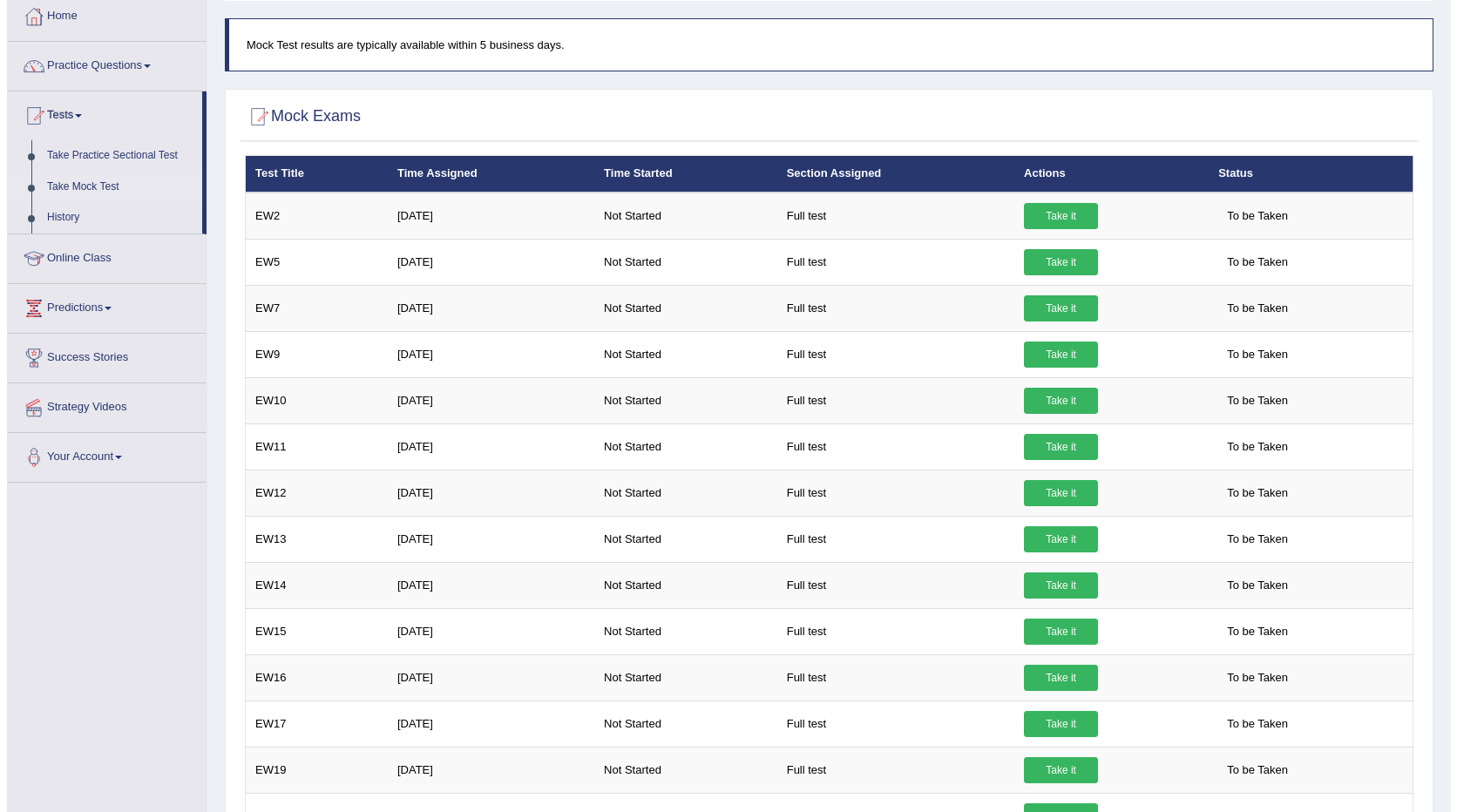
scroll to position [89, 0]
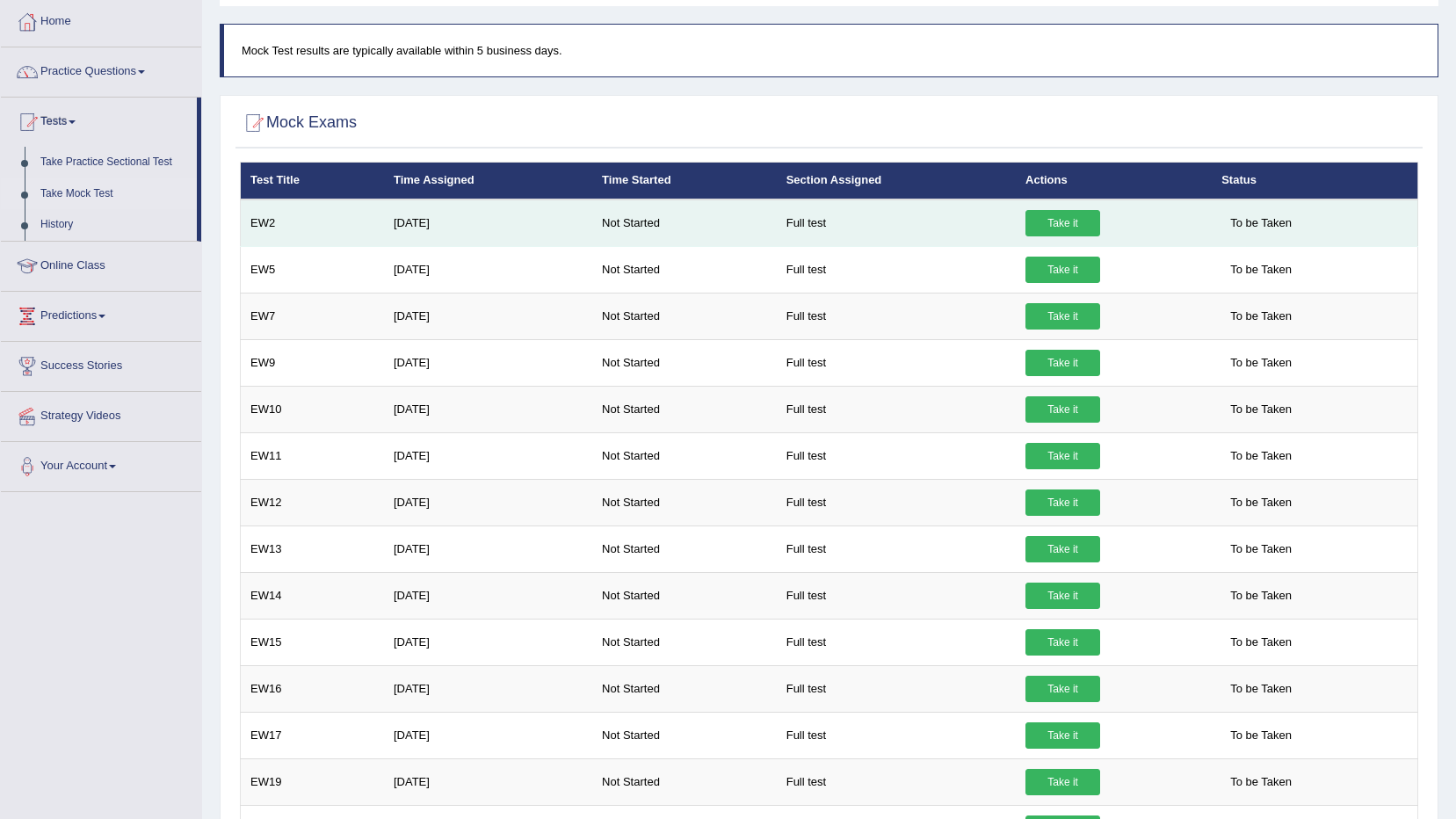
click at [1034, 230] on link "Take it" at bounding box center [1063, 223] width 74 height 27
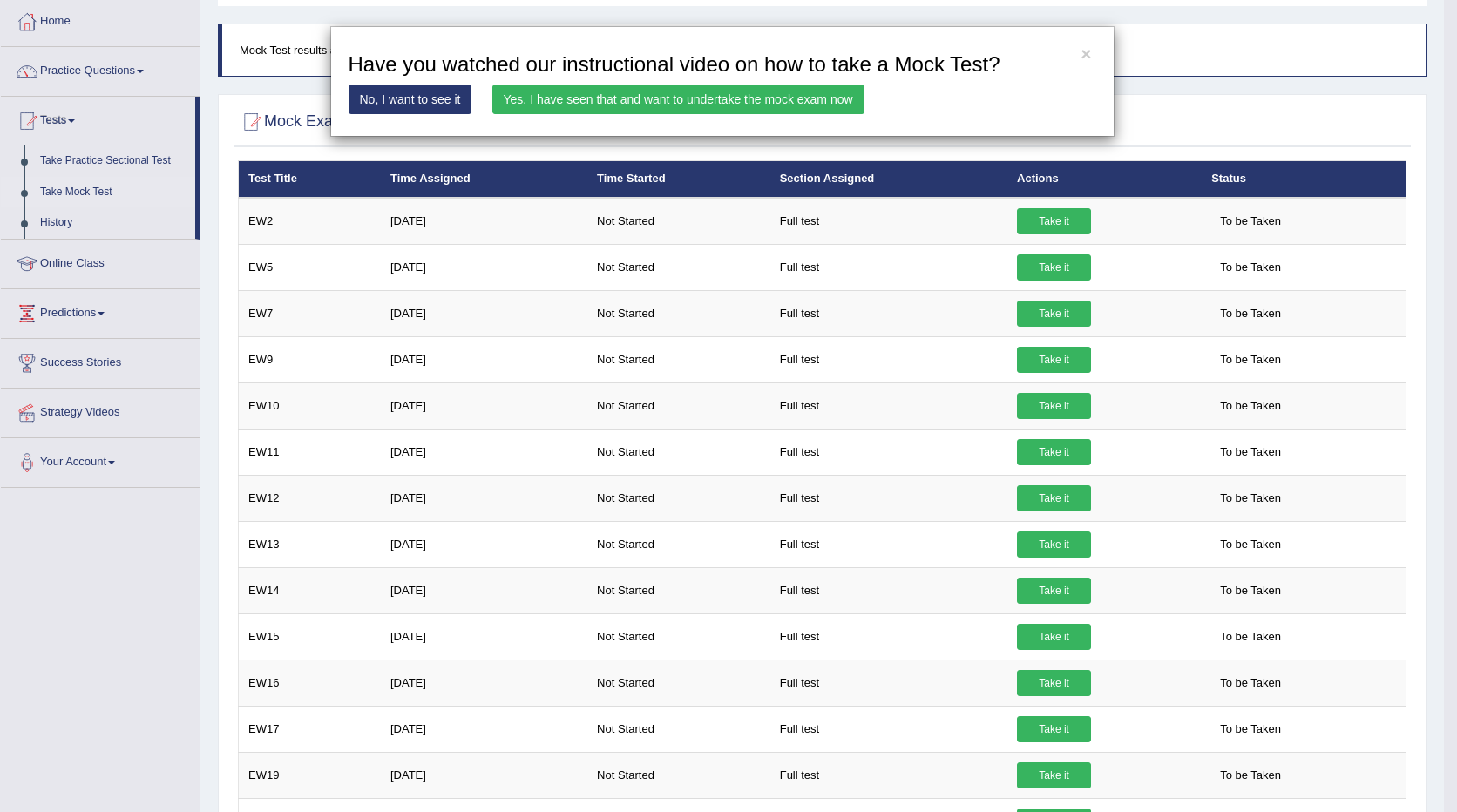
click at [647, 102] on link "Yes, I have seen that and want to undertake the mock exam now" at bounding box center [678, 99] width 372 height 30
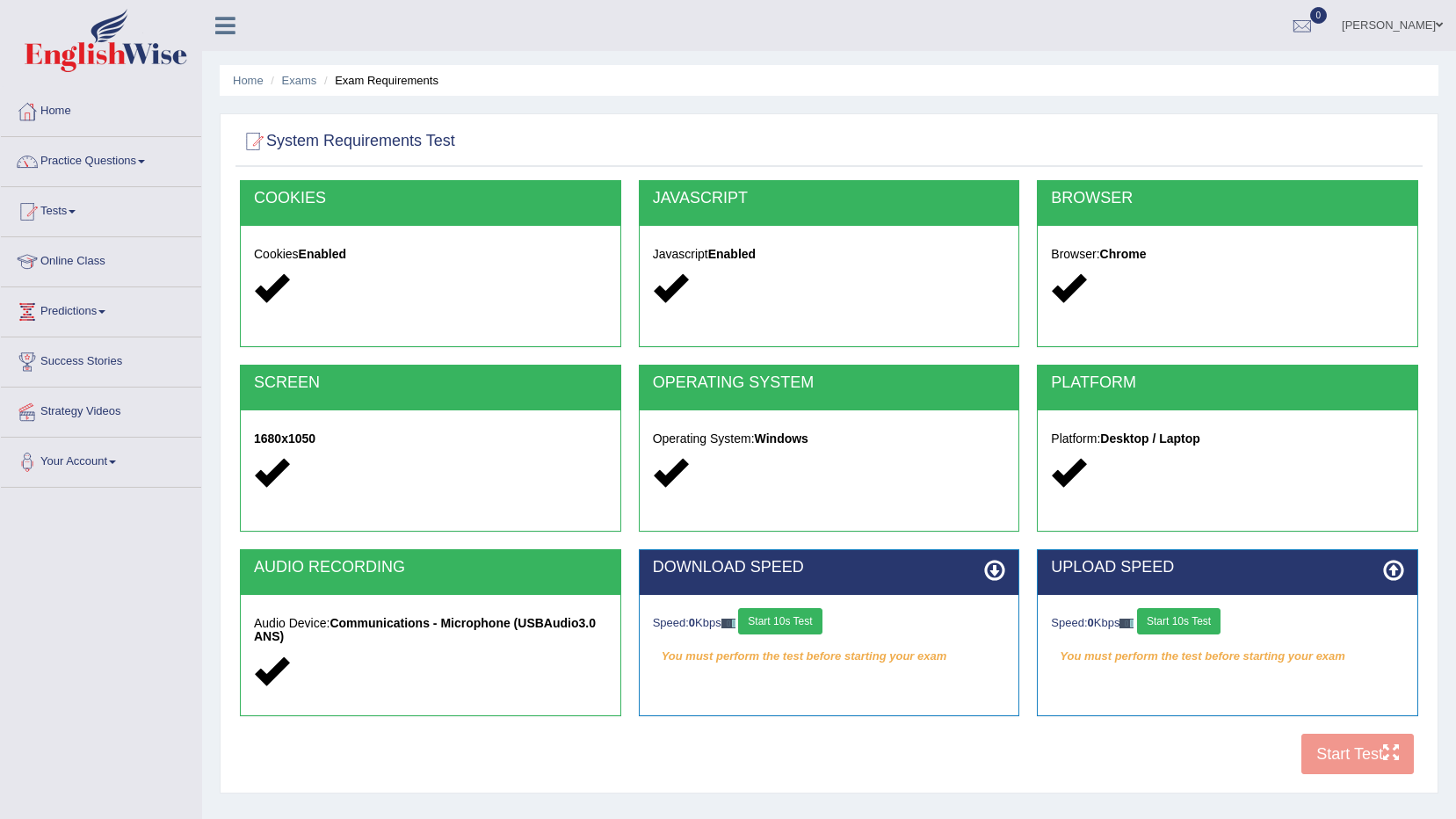
click at [786, 620] on button "Start 10s Test" at bounding box center [780, 621] width 84 height 27
click at [1200, 625] on button "Start 10s Test" at bounding box center [1179, 621] width 84 height 27
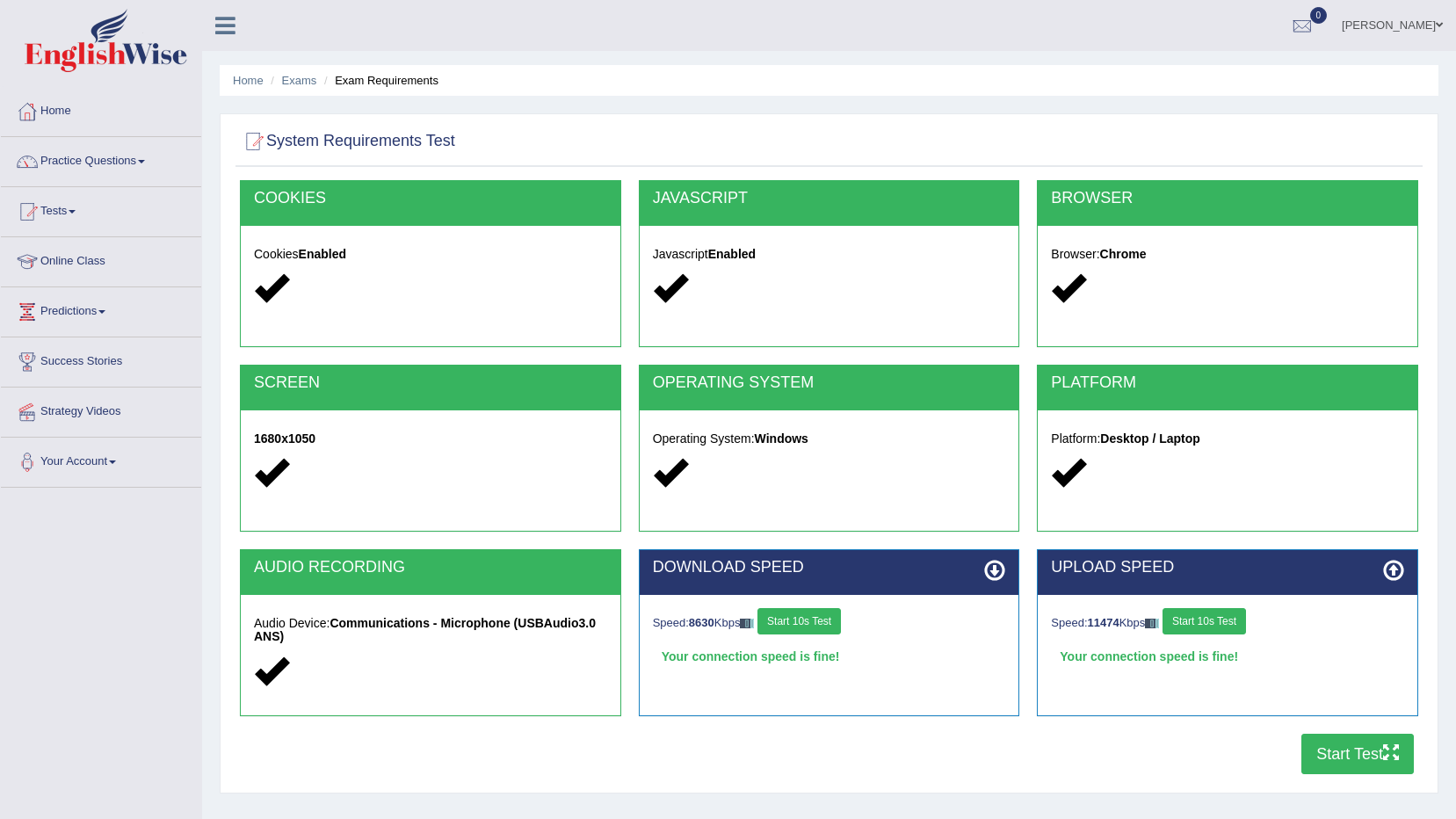
click at [1344, 763] on button "Start Test" at bounding box center [1358, 754] width 112 height 40
